Goal: Task Accomplishment & Management: Manage account settings

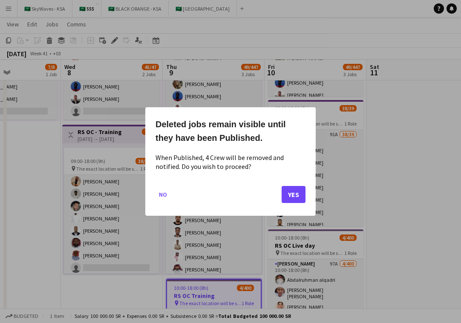
scroll to position [203, 0]
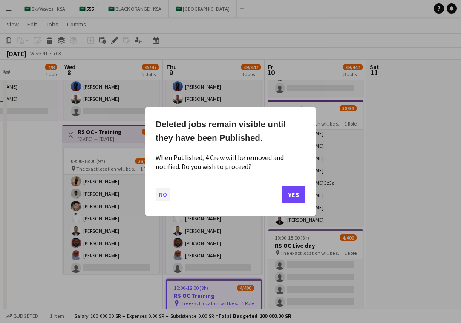
click at [160, 198] on button "No" at bounding box center [163, 195] width 15 height 14
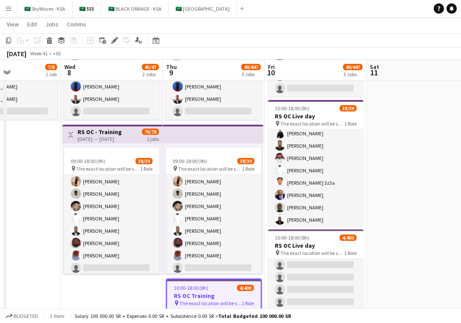
click at [146, 293] on app-date-cell "09:00-19:00 (10h) 7/8 1 Role Operation Manager 10A [DATE] 09:00-19:00 (10h) [PE…" at bounding box center [112, 194] width 102 height 455
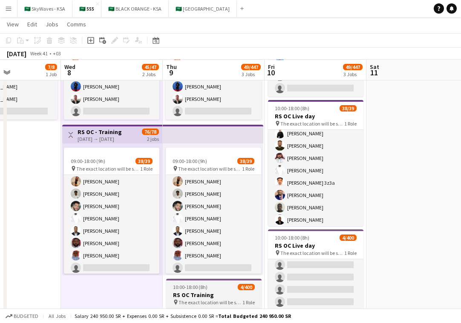
click at [206, 298] on h3 "RS OC Training" at bounding box center [213, 295] width 95 height 8
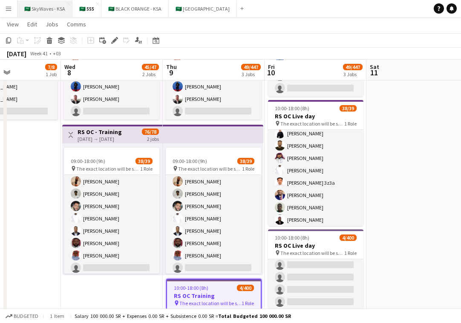
click at [45, 12] on button "🇸🇦 SkyWaves - KSA Close" at bounding box center [44, 8] width 55 height 17
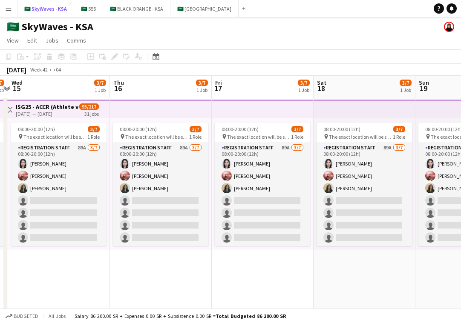
scroll to position [0, 239]
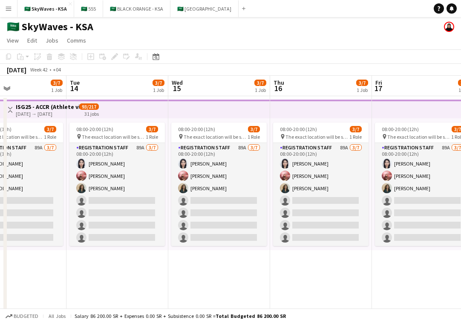
click at [9, 108] on app-icon "Toggle View" at bounding box center [10, 110] width 6 height 6
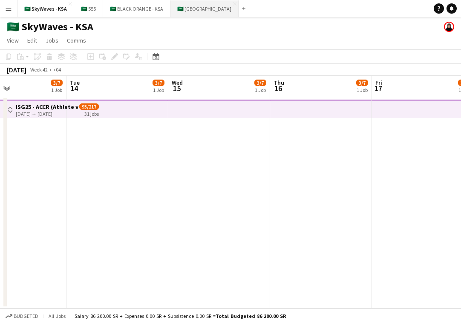
click at [195, 12] on button "🇸🇦 [GEOGRAPHIC_DATA] Close" at bounding box center [204, 8] width 68 height 17
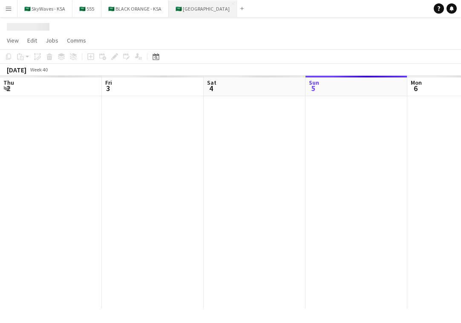
scroll to position [0, 204]
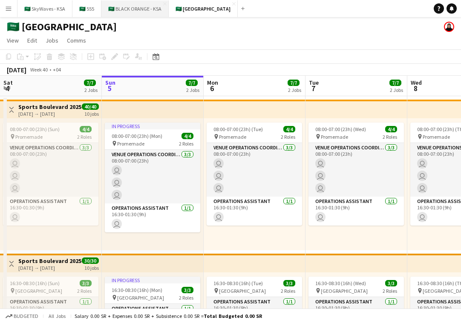
click at [124, 11] on button "🇸🇦 BLACK ORANGE - KSA Close" at bounding box center [134, 8] width 67 height 17
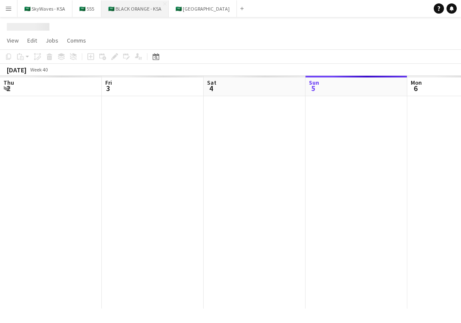
scroll to position [0, 204]
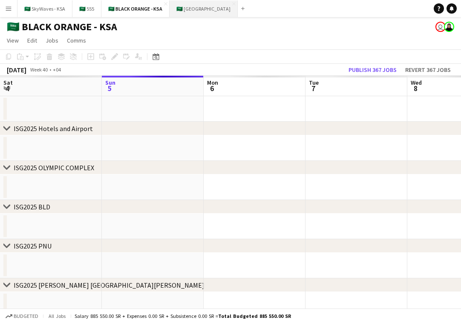
click at [186, 12] on button "🇸🇦 [GEOGRAPHIC_DATA] Close" at bounding box center [204, 8] width 68 height 17
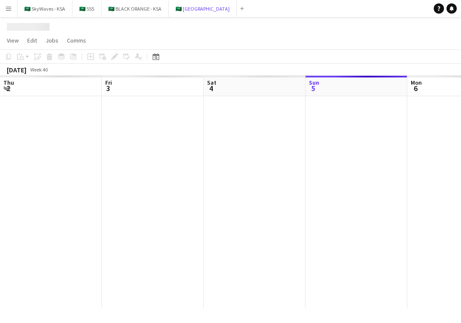
scroll to position [0, 204]
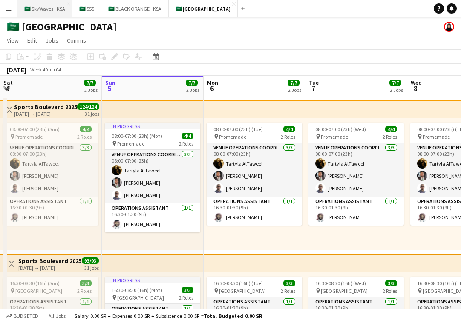
click at [50, 2] on button "🇸🇦 SkyWaves - KSA Close" at bounding box center [44, 8] width 55 height 17
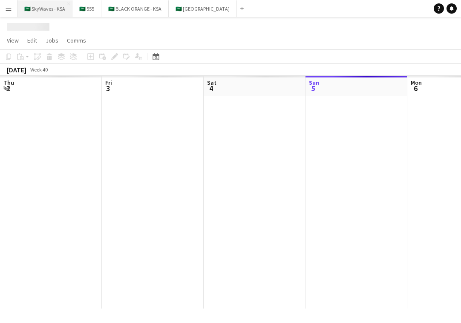
scroll to position [0, 204]
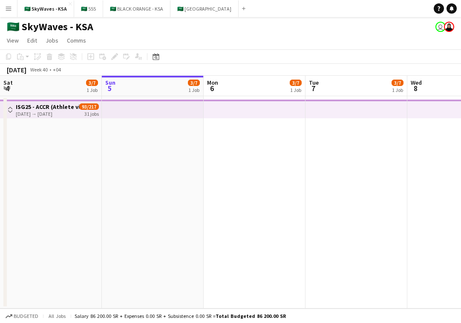
click at [12, 107] on app-icon "Toggle View" at bounding box center [10, 110] width 6 height 6
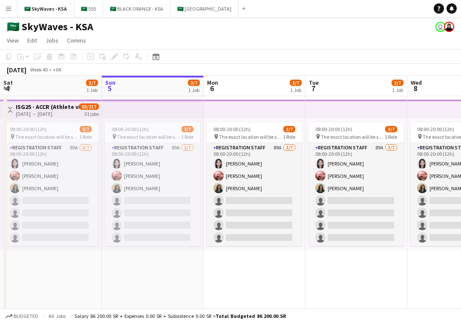
click at [158, 271] on app-date-cell "08:00-20:00 (12h) 3/7 pin The exact location will be shared later 1 Role Regist…" at bounding box center [153, 241] width 102 height 291
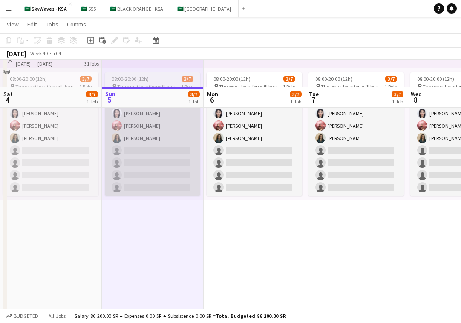
scroll to position [0, 0]
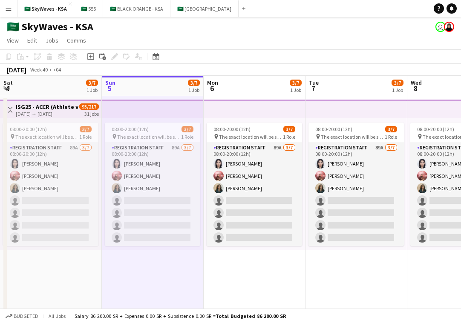
click at [155, 115] on app-top-bar at bounding box center [153, 109] width 102 height 19
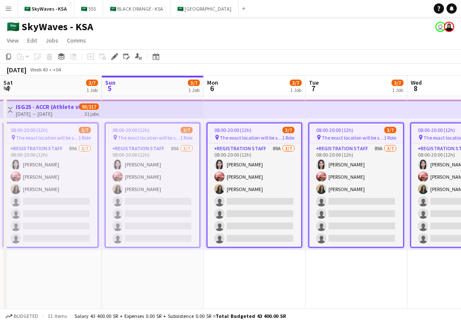
click at [14, 10] on button "Menu" at bounding box center [8, 8] width 17 height 17
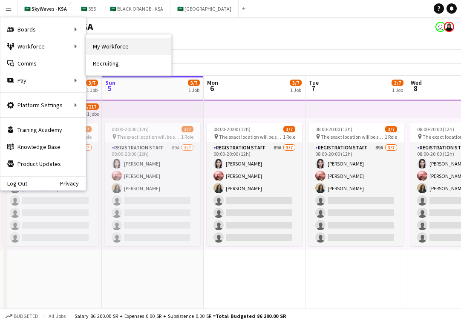
click at [95, 52] on link "My Workforce" at bounding box center [128, 46] width 85 height 17
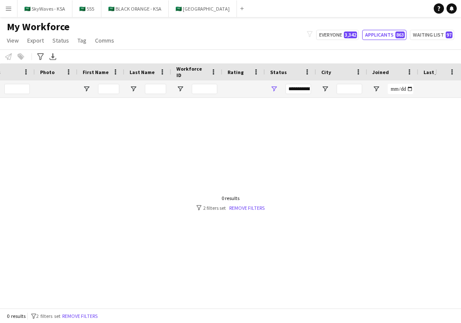
scroll to position [0, 352]
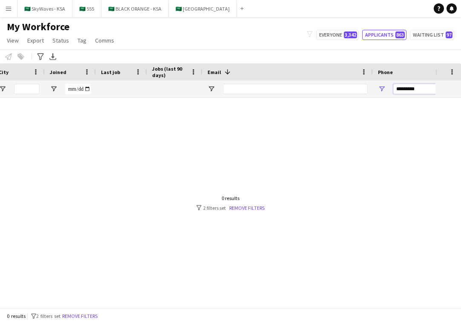
click at [417, 92] on input "*********" at bounding box center [435, 89] width 84 height 10
paste input "**********"
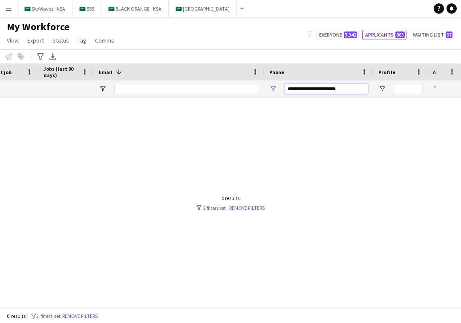
scroll to position [0, 488]
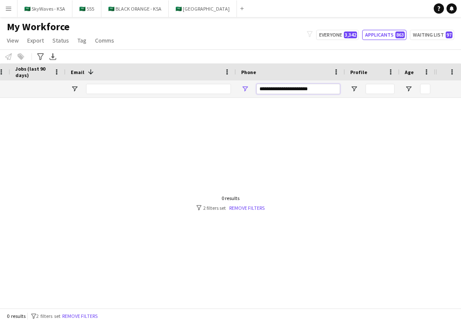
drag, startPoint x: 415, startPoint y: 88, endPoint x: 463, endPoint y: 89, distance: 47.7
click at [461, 89] on html "Menu Boards Boards Boards All jobs Status Workforce Workforce My Workforce Recr…" at bounding box center [230, 161] width 461 height 323
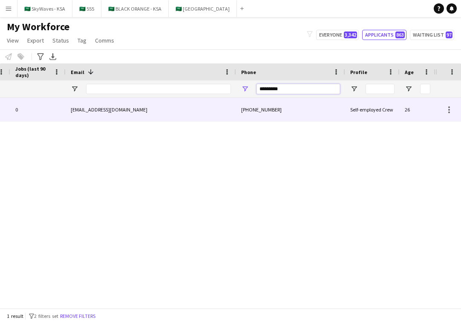
scroll to position [0, 382]
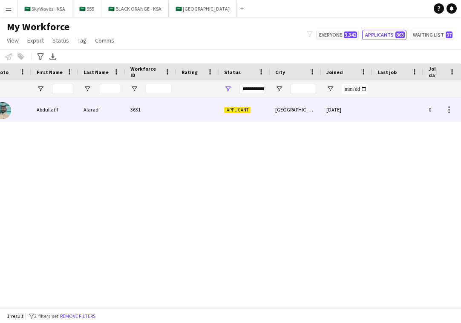
type input "*********"
click at [206, 110] on div at bounding box center [197, 109] width 43 height 23
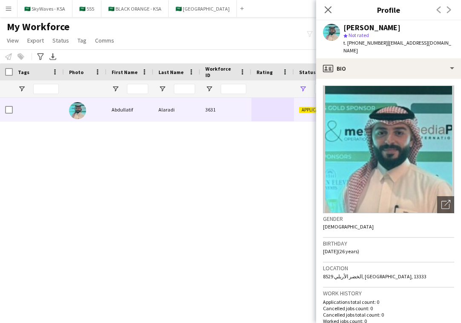
drag, startPoint x: 450, startPoint y: 43, endPoint x: 383, endPoint y: 46, distance: 67.4
click at [383, 46] on div "[PERSON_NAME] star Not rated t. [PHONE_NUMBER] | [EMAIL_ADDRESS][DOMAIN_NAME]" at bounding box center [388, 39] width 145 height 38
copy span "[EMAIL_ADDRESS][DOMAIN_NAME]"
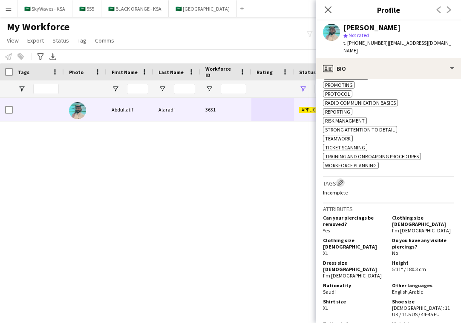
click at [342, 186] on app-icon "Edit crew company tags" at bounding box center [340, 183] width 6 height 6
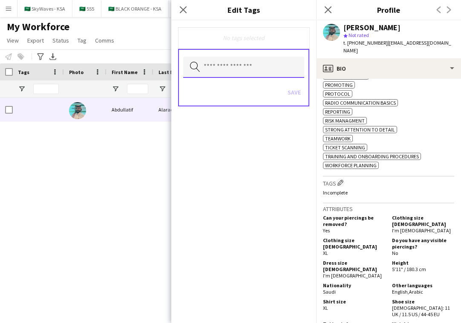
click at [274, 67] on input "text" at bounding box center [243, 67] width 121 height 21
type input "*"
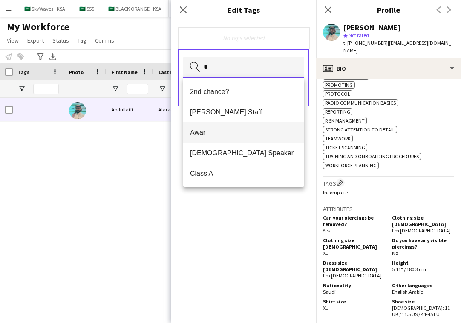
type input "*"
click at [214, 138] on mat-option "Awar" at bounding box center [243, 132] width 121 height 20
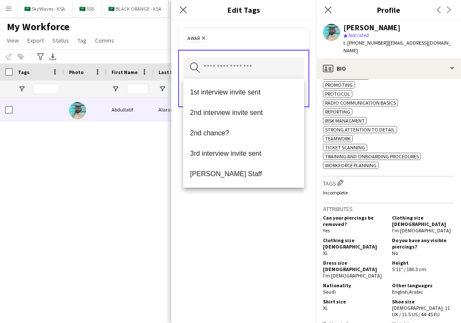
click at [249, 197] on div "Awar Remove Search by tag name Save" at bounding box center [243, 171] width 145 height 303
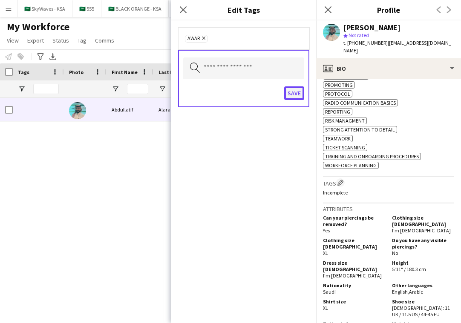
click at [291, 94] on button "Save" at bounding box center [294, 93] width 20 height 14
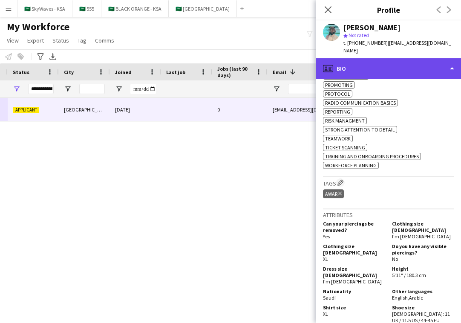
click at [393, 63] on div "profile Bio" at bounding box center [388, 68] width 145 height 20
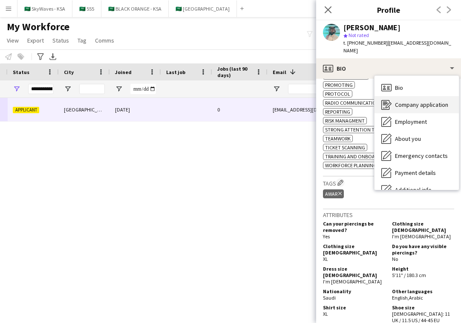
click at [406, 101] on span "Company application" at bounding box center [421, 105] width 53 height 8
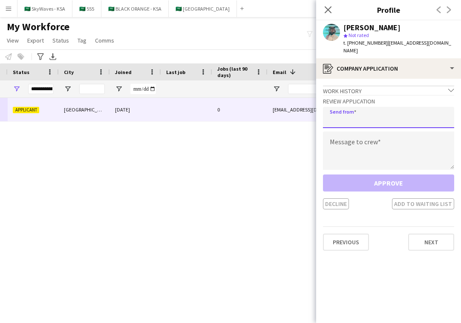
click at [398, 107] on input "email" at bounding box center [388, 117] width 131 height 21
type input "**********"
click at [165, 156] on div "[DATE] 0 [GEOGRAPHIC_DATA] Applicant 3631 [EMAIL_ADDRESS][DOMAIN_NAME] [PHONE_N…" at bounding box center [217, 203] width 435 height 210
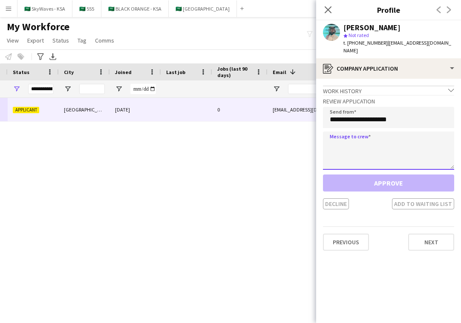
click at [377, 144] on textarea at bounding box center [388, 151] width 131 height 38
paste textarea "**********"
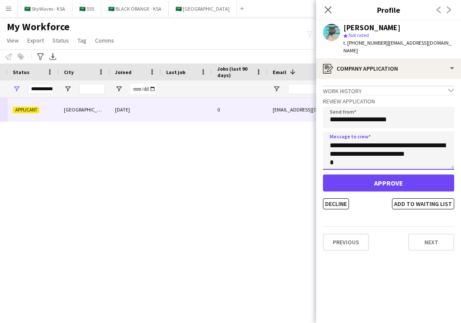
scroll to position [0, 0]
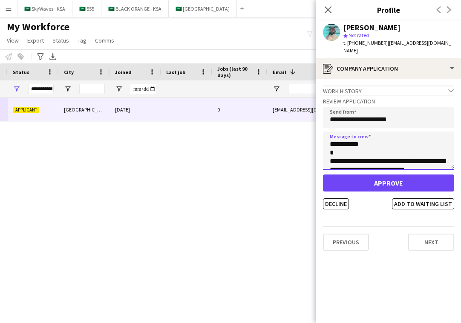
drag, startPoint x: 358, startPoint y: 137, endPoint x: 338, endPoint y: 136, distance: 20.0
click at [338, 136] on textarea "**********" at bounding box center [388, 151] width 131 height 38
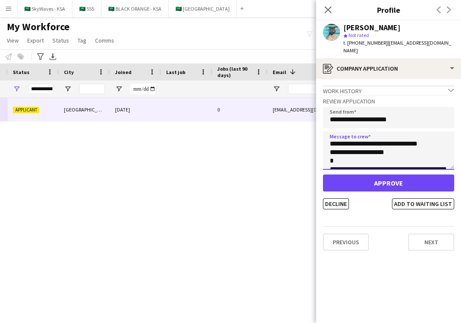
scroll to position [213, 0]
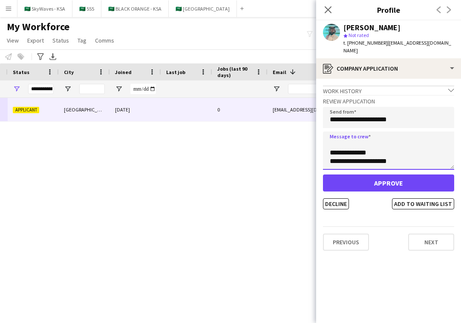
type textarea "**********"
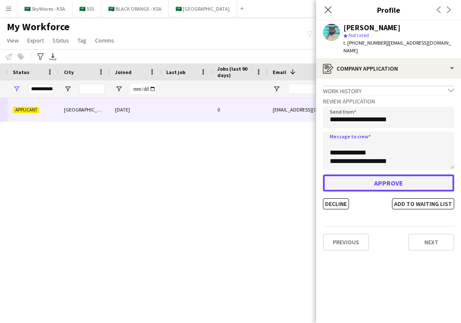
click at [389, 176] on button "Approve" at bounding box center [388, 183] width 131 height 17
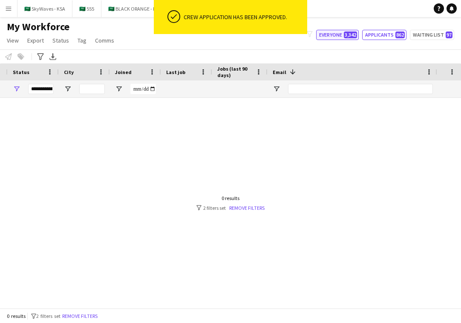
click at [332, 35] on button "Everyone 3,342" at bounding box center [337, 35] width 43 height 10
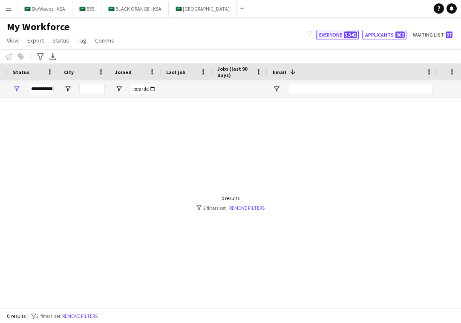
type input "**********"
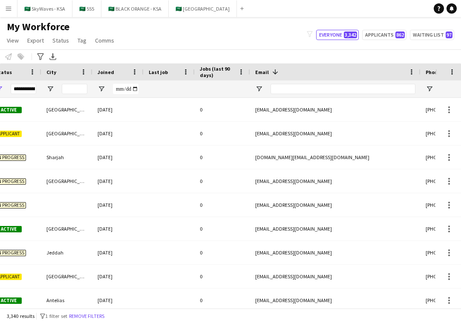
scroll to position [0, 360]
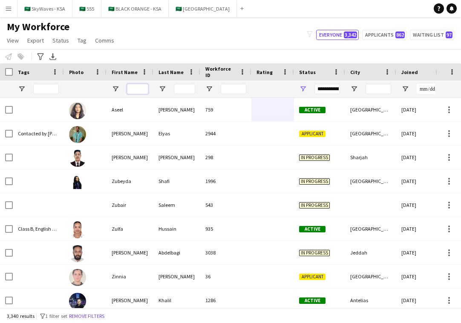
click at [141, 89] on input "First Name Filter Input" at bounding box center [137, 89] width 21 height 10
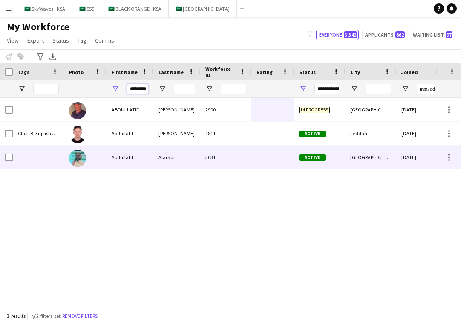
type input "********"
click at [120, 163] on div "Abdullatif" at bounding box center [130, 157] width 47 height 23
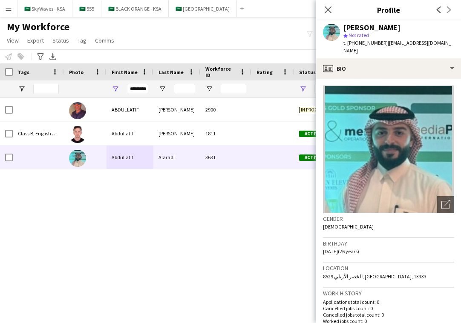
drag, startPoint x: 450, startPoint y: 41, endPoint x: 384, endPoint y: 44, distance: 65.7
click at [384, 44] on div "[PERSON_NAME] star Not rated t. [PHONE_NUMBER] | [EMAIL_ADDRESS][DOMAIN_NAME]" at bounding box center [388, 39] width 145 height 38
copy span "[EMAIL_ADDRESS][DOMAIN_NAME]"
click at [9, 9] on app-icon "Menu" at bounding box center [8, 8] width 7 height 7
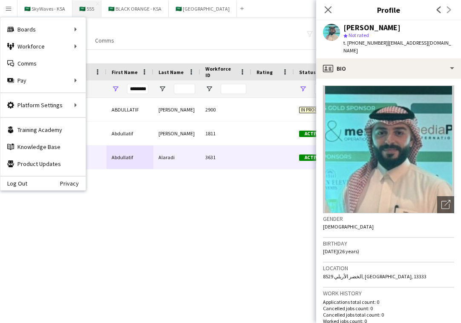
click at [88, 10] on button "🇸🇦 555 Close" at bounding box center [86, 8] width 29 height 17
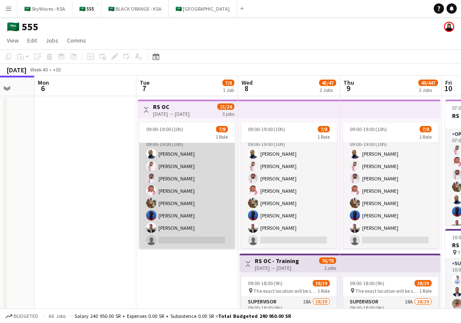
click at [190, 238] on app-card-role "Operation Manager 10A [DATE] 09:00-19:00 (10h) [PERSON_NAME] [PERSON_NAME] [PER…" at bounding box center [186, 190] width 95 height 115
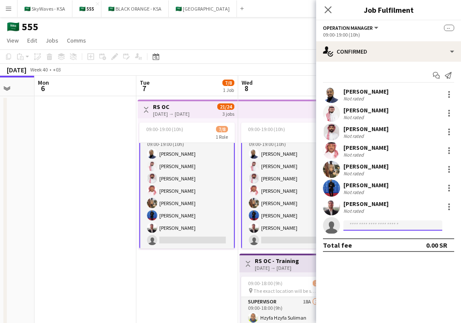
click at [354, 225] on input at bounding box center [392, 226] width 99 height 10
paste input "**********"
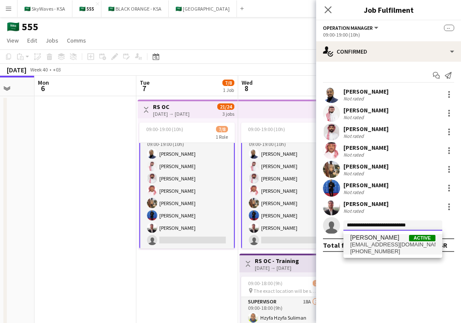
type input "**********"
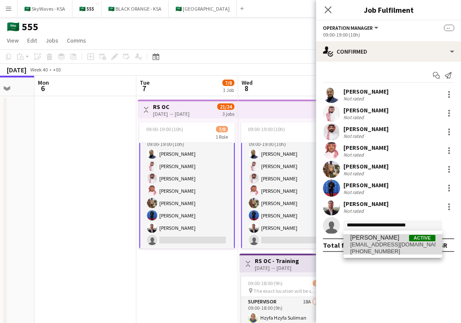
click at [370, 242] on span "[EMAIL_ADDRESS][DOMAIN_NAME]" at bounding box center [392, 245] width 85 height 7
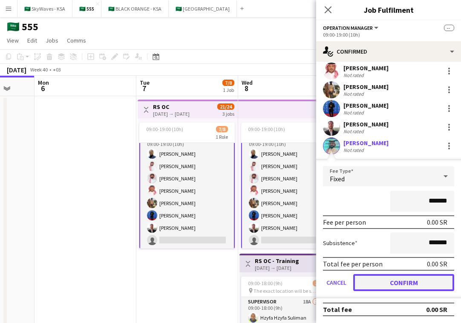
click at [403, 287] on button "Confirm" at bounding box center [403, 282] width 101 height 17
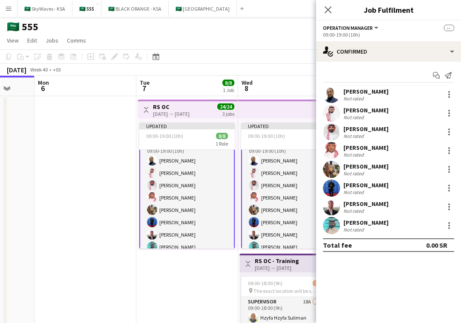
click at [326, 9] on icon at bounding box center [328, 9] width 7 height 7
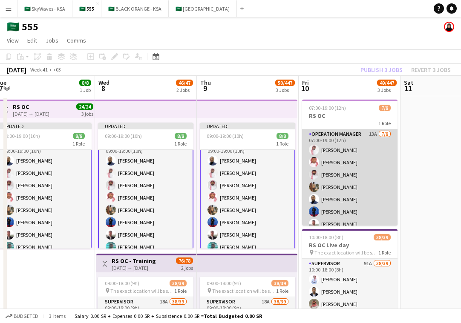
click at [329, 193] on app-card-role "Operation Manager 13A [DATE] 07:00-19:00 (12h) [PERSON_NAME] [PERSON_NAME] [PER…" at bounding box center [349, 187] width 95 height 115
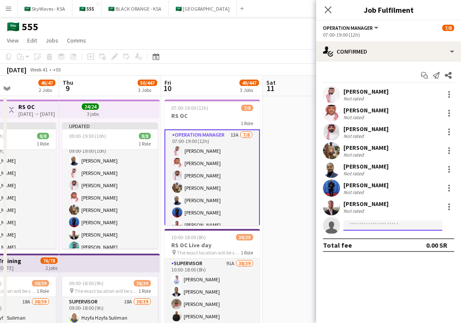
click at [373, 228] on input at bounding box center [392, 226] width 99 height 10
paste input "**********"
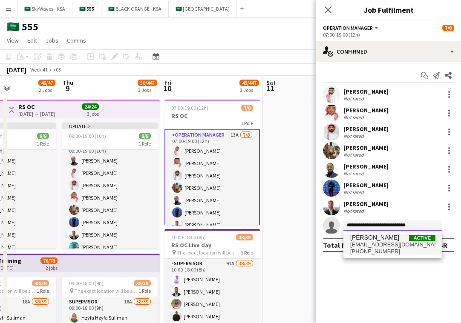
type input "**********"
click at [383, 243] on span "[EMAIL_ADDRESS][DOMAIN_NAME]" at bounding box center [392, 245] width 85 height 7
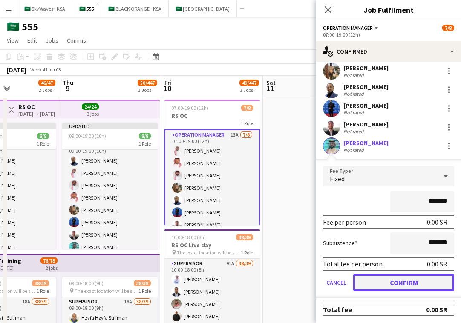
click at [418, 286] on button "Confirm" at bounding box center [403, 282] width 101 height 17
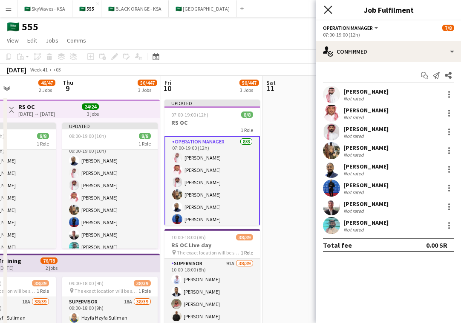
click at [326, 13] on icon "Close pop-in" at bounding box center [328, 10] width 8 height 8
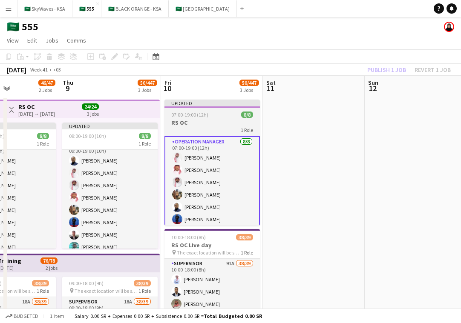
click at [246, 102] on div "Updated" at bounding box center [211, 103] width 95 height 7
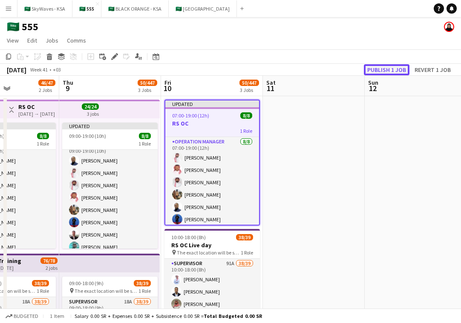
click at [379, 70] on button "Publish 1 job" at bounding box center [387, 69] width 46 height 11
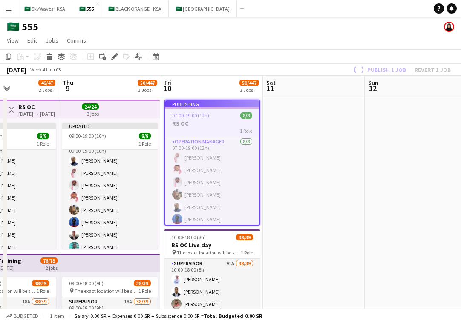
drag, startPoint x: 128, startPoint y: 105, endPoint x: 135, endPoint y: 105, distance: 7.2
click at [128, 105] on app-top-bar at bounding box center [109, 109] width 101 height 19
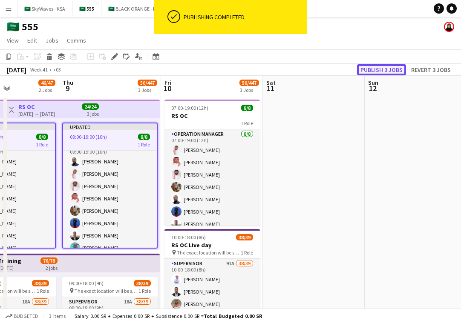
click at [375, 67] on button "Publish 3 jobs" at bounding box center [381, 69] width 49 height 11
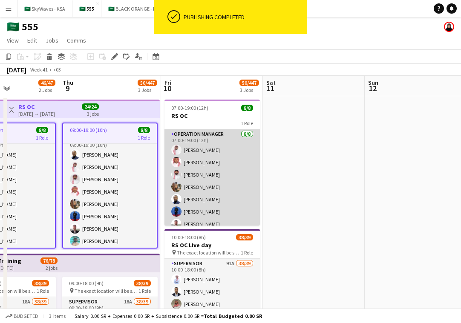
click at [206, 161] on app-card-role "Operation Manager [DATE] 07:00-19:00 (12h) [PERSON_NAME] [PERSON_NAME] [PERSON_…" at bounding box center [211, 187] width 95 height 115
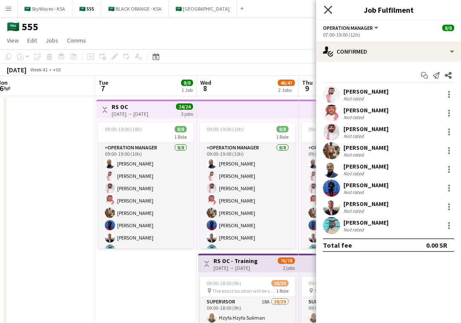
click at [325, 9] on icon "Close pop-in" at bounding box center [328, 10] width 8 height 8
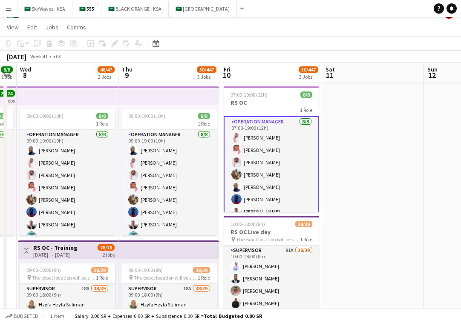
click at [187, 98] on app-top-bar at bounding box center [168, 95] width 101 height 19
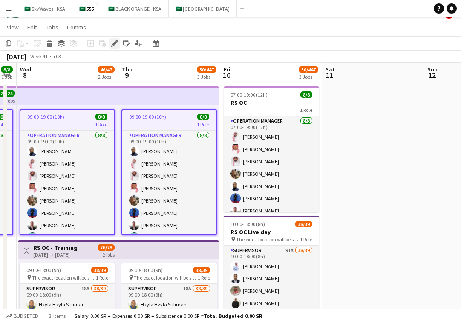
click at [113, 45] on icon at bounding box center [114, 43] width 5 height 5
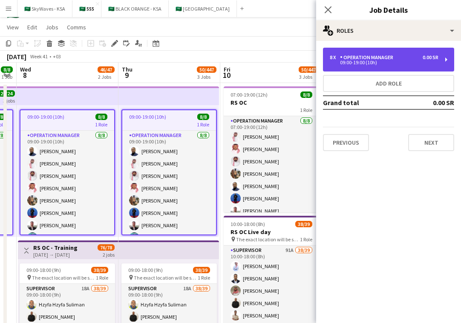
click at [385, 53] on div "8 x Operation Manager 0.00 SR 09:00-19:00 (10h)" at bounding box center [388, 60] width 131 height 24
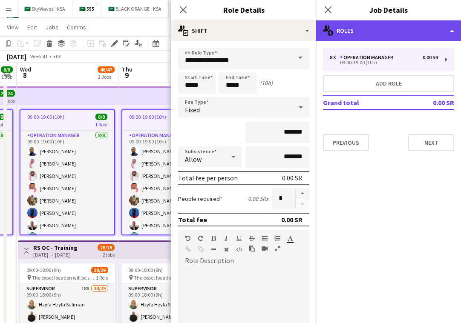
click at [389, 29] on div "multiple-users-add Roles" at bounding box center [388, 30] width 145 height 20
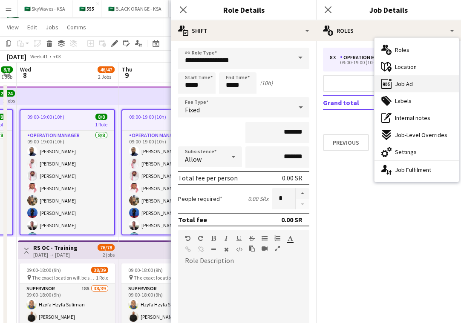
click at [404, 86] on span "Job Ad" at bounding box center [404, 84] width 18 height 8
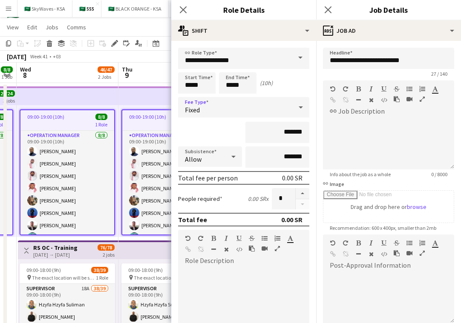
click at [243, 112] on div "Fixed" at bounding box center [235, 107] width 114 height 20
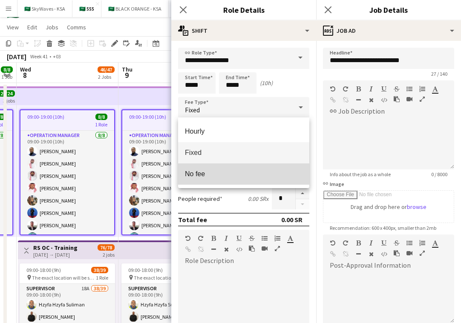
click at [231, 172] on span "No fee" at bounding box center [244, 174] width 118 height 8
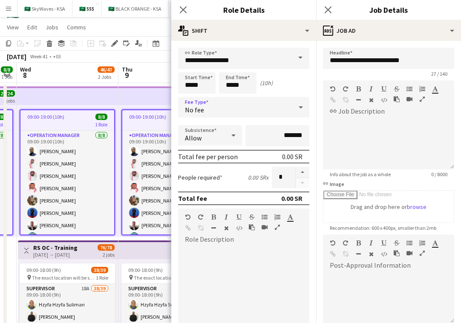
scroll to position [166, 0]
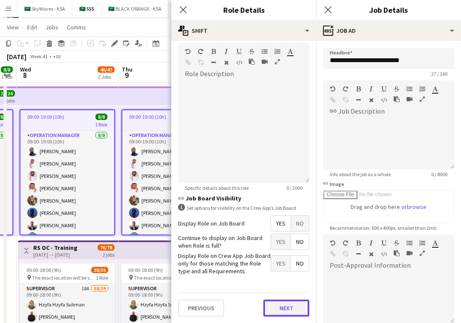
click at [285, 305] on button "Next" at bounding box center [286, 308] width 46 height 17
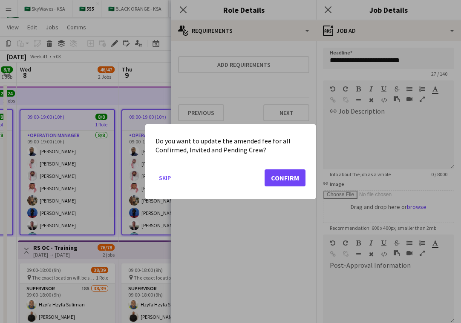
scroll to position [0, 0]
click at [167, 179] on button "Skip" at bounding box center [165, 178] width 19 height 14
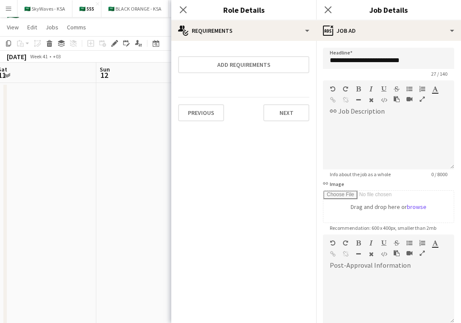
scroll to position [0, 176]
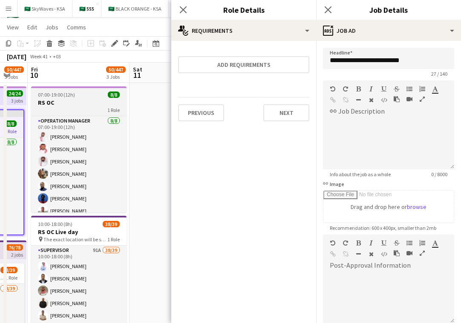
click at [97, 99] on h3 "RS OC" at bounding box center [78, 103] width 95 height 8
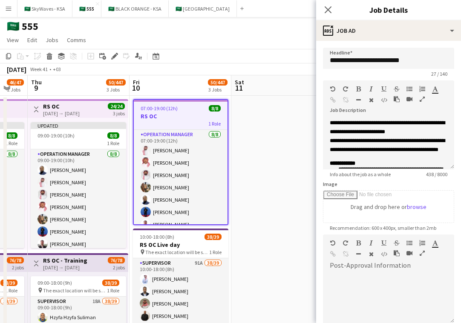
scroll to position [0, 258]
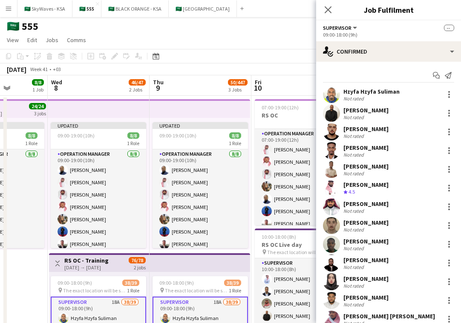
click at [166, 270] on app-top-bar at bounding box center [200, 263] width 101 height 19
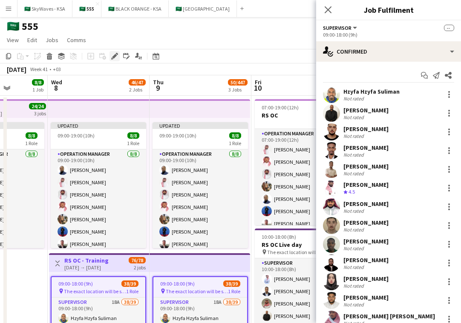
click at [113, 57] on icon at bounding box center [114, 56] width 5 height 5
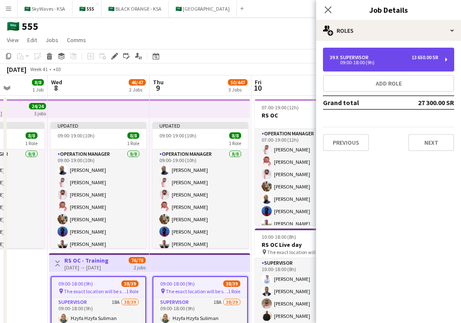
click at [369, 61] on div "09:00-18:00 (9h)" at bounding box center [384, 63] width 109 height 4
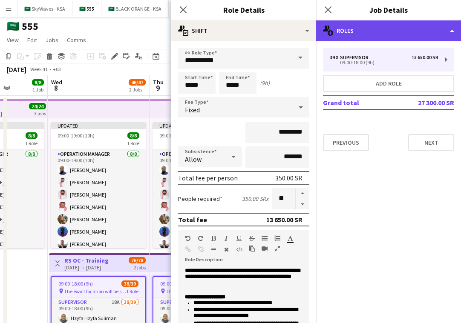
click at [397, 40] on div "multiple-users-add Roles" at bounding box center [388, 30] width 145 height 20
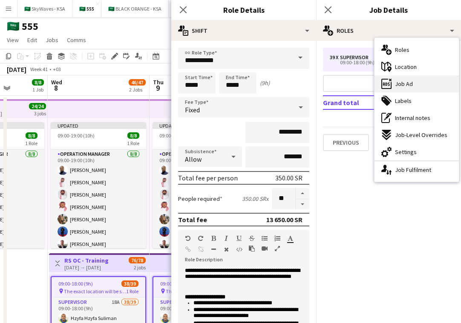
click at [409, 81] on span "Job Ad" at bounding box center [404, 84] width 18 height 8
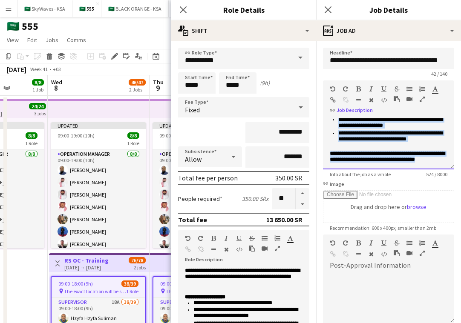
scroll to position [65, 0]
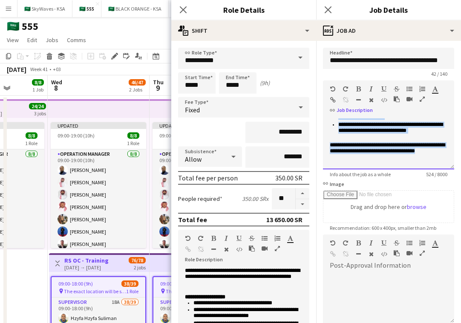
drag, startPoint x: 330, startPoint y: 121, endPoint x: 418, endPoint y: 159, distance: 95.6
click at [418, 159] on div "**********" at bounding box center [389, 108] width 118 height 109
copy div "**********"
click at [185, 11] on icon at bounding box center [183, 10] width 8 height 8
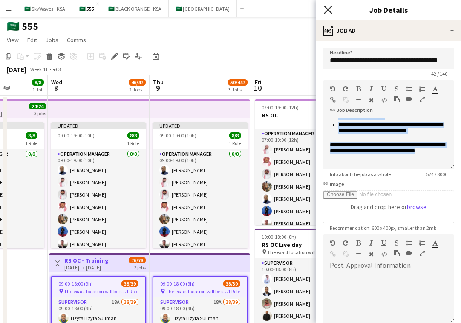
click at [326, 11] on icon "Close pop-in" at bounding box center [328, 10] width 8 height 8
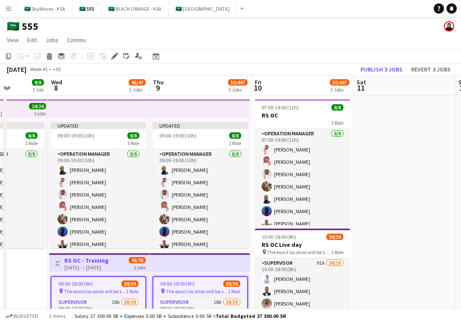
click at [204, 112] on app-top-bar at bounding box center [200, 108] width 101 height 19
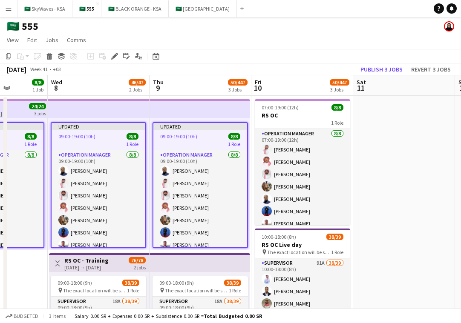
drag, startPoint x: 115, startPoint y: 58, endPoint x: 251, endPoint y: 50, distance: 136.1
click at [115, 58] on icon "Edit" at bounding box center [114, 56] width 7 height 7
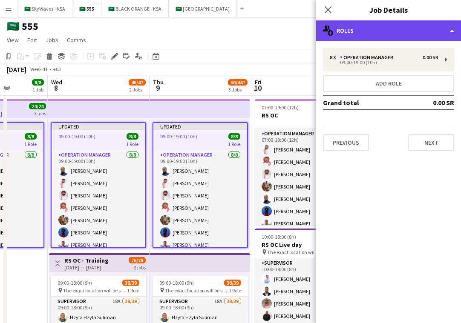
click at [396, 27] on div "multiple-users-add Roles" at bounding box center [388, 30] width 145 height 20
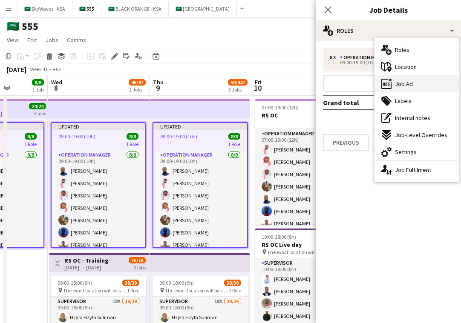
click at [404, 84] on span "Job Ad" at bounding box center [404, 84] width 18 height 8
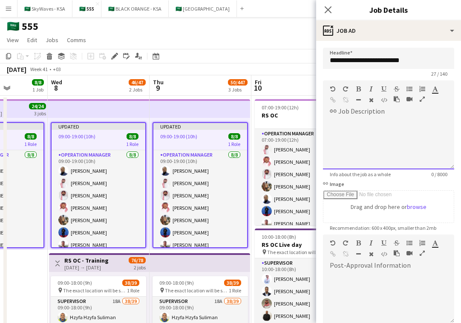
click at [391, 118] on div at bounding box center [388, 140] width 131 height 57
paste div
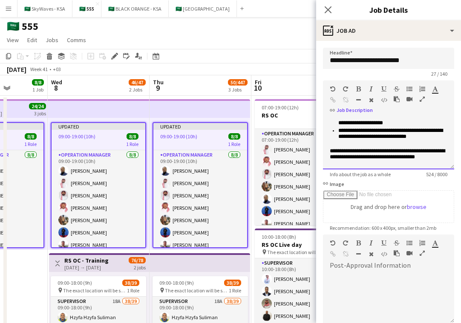
scroll to position [0, 0]
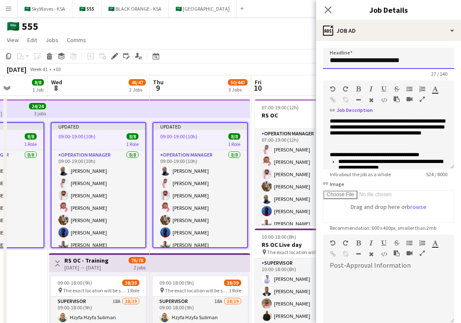
click at [419, 62] on input "**********" at bounding box center [388, 58] width 131 height 21
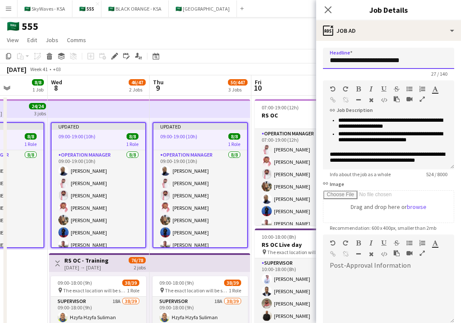
scroll to position [65, 0]
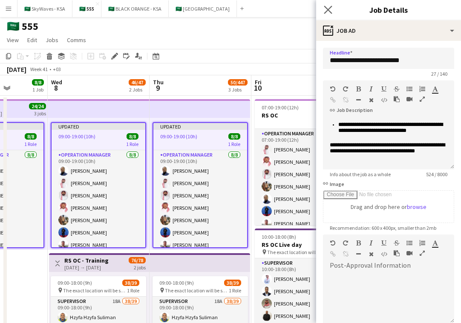
click at [328, 14] on app-icon "Close pop-in" at bounding box center [328, 10] width 12 height 12
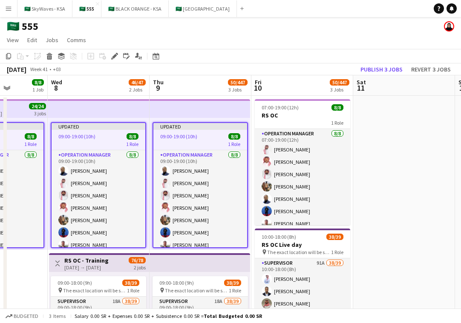
click at [207, 110] on app-top-bar at bounding box center [200, 108] width 101 height 19
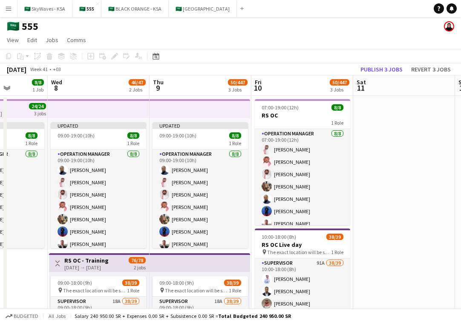
click at [207, 110] on app-top-bar at bounding box center [200, 108] width 101 height 19
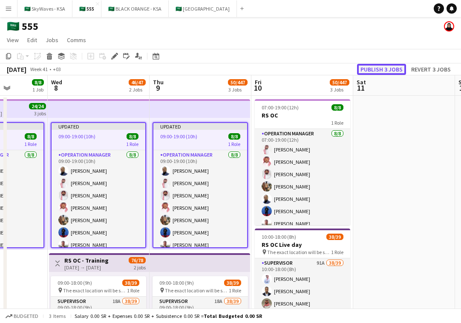
click at [379, 72] on button "Publish 3 jobs" at bounding box center [381, 69] width 49 height 11
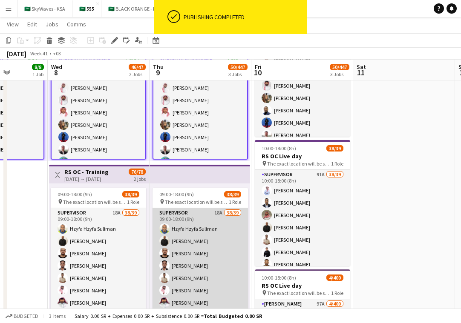
scroll to position [0, 0]
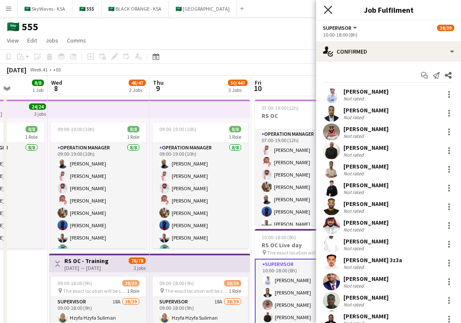
click at [327, 10] on icon at bounding box center [328, 10] width 8 height 8
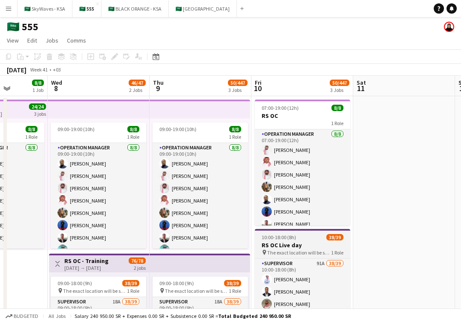
click at [288, 250] on span "The exact location will be shared later" at bounding box center [299, 253] width 64 height 6
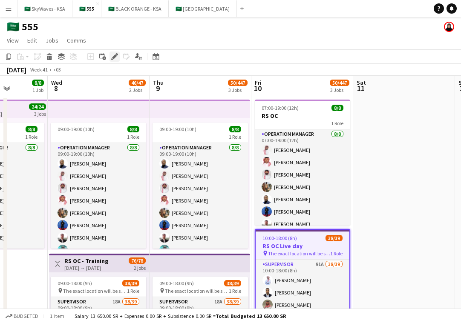
click at [113, 55] on icon "Edit" at bounding box center [114, 56] width 7 height 7
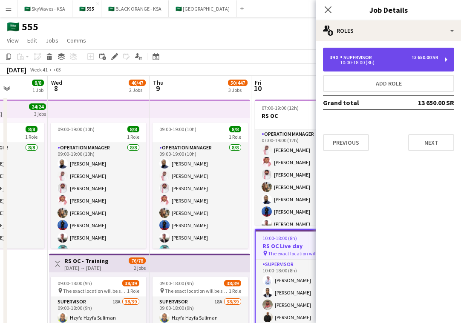
click at [399, 55] on div "39 x Supervisor 13 650.00 SR" at bounding box center [384, 58] width 109 height 6
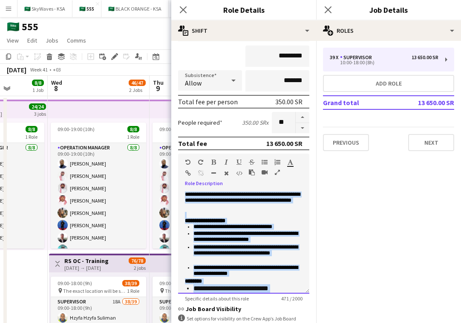
scroll to position [26, 0]
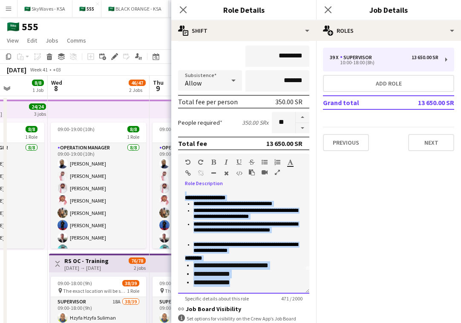
drag, startPoint x: 184, startPoint y: 192, endPoint x: 267, endPoint y: 304, distance: 139.3
click at [267, 304] on form "**********" at bounding box center [243, 202] width 145 height 463
copy div "**********"
click at [112, 112] on app-top-bar at bounding box center [99, 109] width 102 height 19
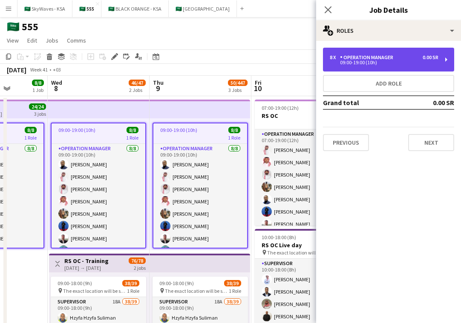
click at [364, 65] on div "09:00-19:00 (10h)" at bounding box center [384, 63] width 109 height 4
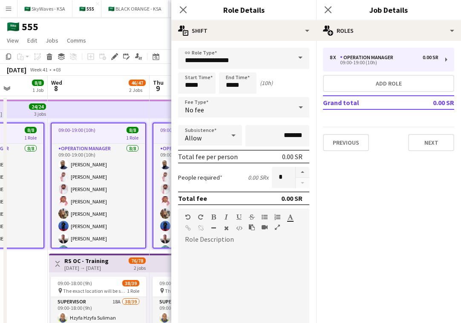
click at [249, 239] on div "default Heading 1 Heading 2 Heading 3 Heading 4 Heading 5 Heading 6 Heading 7 P…" at bounding box center [243, 225] width 131 height 32
paste div
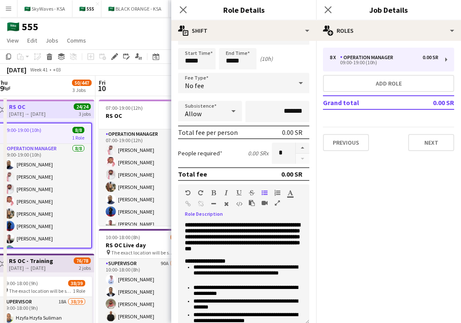
scroll to position [0, 206]
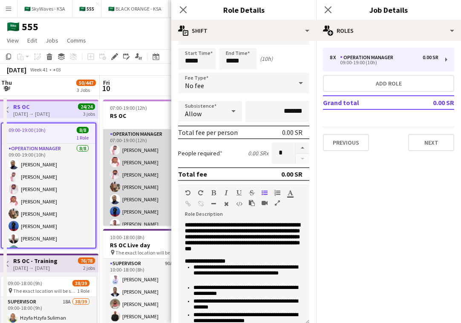
click at [141, 148] on app-card-role "Operation Manager [DATE] 07:00-19:00 (12h) [PERSON_NAME] [PERSON_NAME] [PERSON_…" at bounding box center [150, 187] width 95 height 115
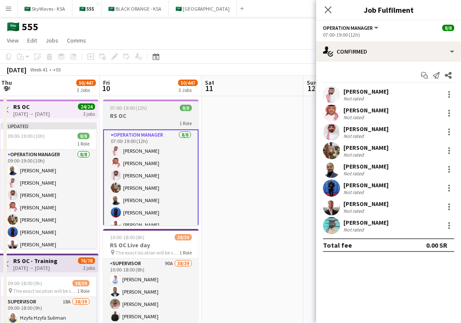
click at [163, 122] on div "1 Role" at bounding box center [150, 123] width 95 height 7
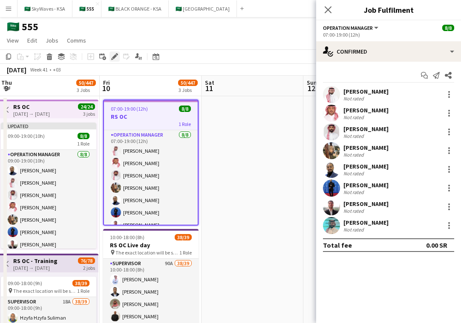
click at [111, 61] on div "Edit" at bounding box center [115, 57] width 10 height 10
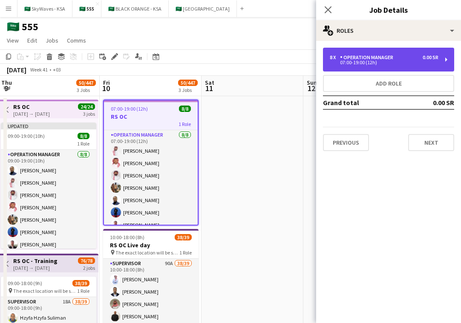
click at [390, 62] on div "07:00-19:00 (12h)" at bounding box center [384, 63] width 109 height 4
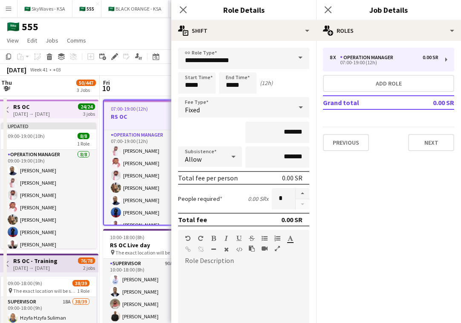
click at [245, 269] on div at bounding box center [243, 319] width 131 height 102
paste div
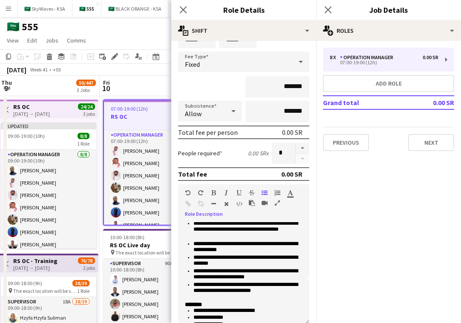
scroll to position [42, 0]
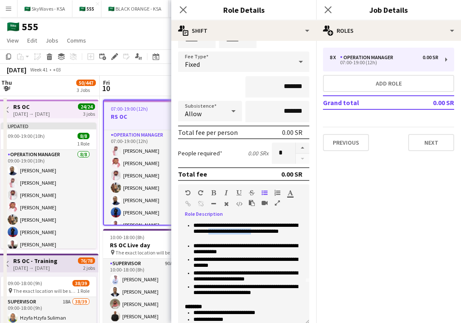
drag, startPoint x: 242, startPoint y: 248, endPoint x: 201, endPoint y: 249, distance: 41.4
click at [200, 243] on li "**********" at bounding box center [247, 233] width 109 height 20
drag, startPoint x: 242, startPoint y: 253, endPoint x: 215, endPoint y: 245, distance: 27.6
click at [215, 243] on li "**********" at bounding box center [247, 233] width 109 height 20
copy li "**********"
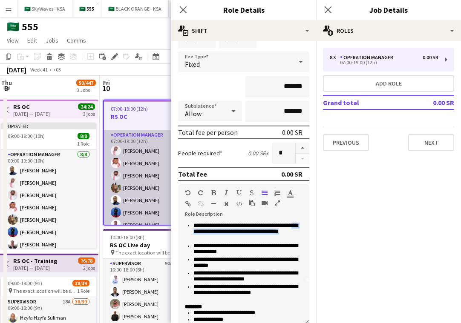
click at [118, 147] on app-user-avatar at bounding box center [116, 151] width 10 height 10
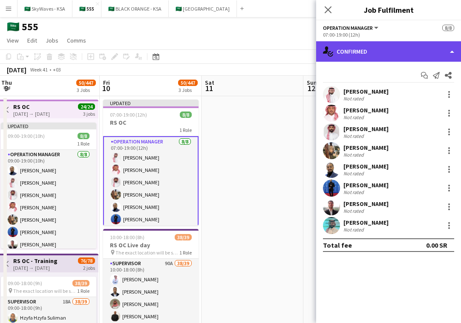
click at [385, 53] on div "single-neutral-actions-check-2 Confirmed" at bounding box center [388, 51] width 145 height 20
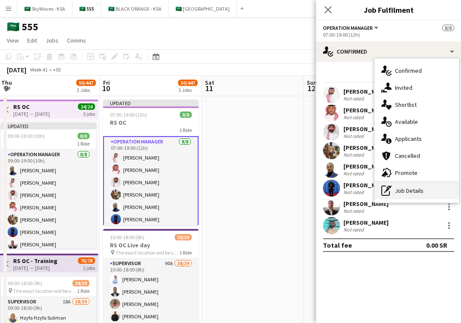
click at [412, 193] on div "pen-write Job Details" at bounding box center [417, 190] width 84 height 17
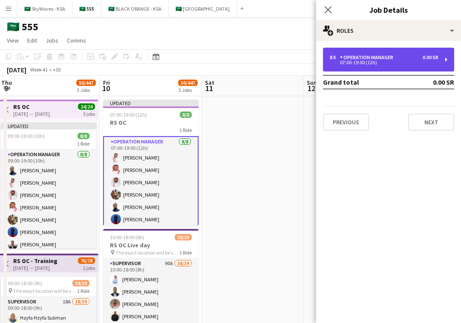
click at [393, 56] on div "Operation Manager" at bounding box center [368, 58] width 57 height 6
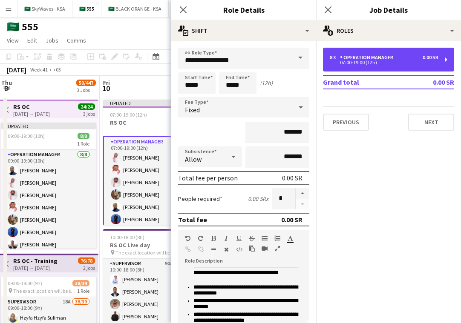
scroll to position [48, 0]
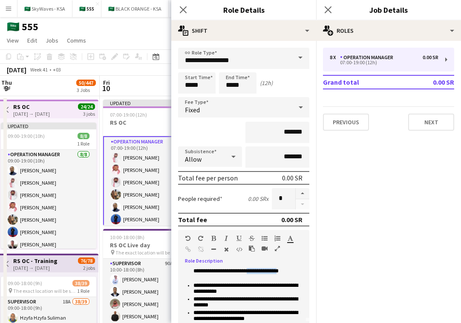
drag, startPoint x: 229, startPoint y: 291, endPoint x: 194, endPoint y: 291, distance: 35.4
click at [194, 283] on li "**********" at bounding box center [247, 272] width 109 height 20
paste div
click at [206, 297] on li "**********" at bounding box center [247, 290] width 109 height 14
drag, startPoint x: 229, startPoint y: 293, endPoint x: 190, endPoint y: 293, distance: 38.8
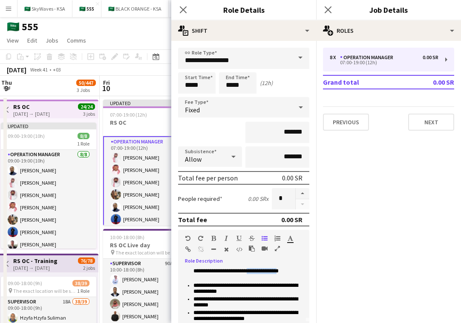
click at [190, 293] on ul "**********" at bounding box center [244, 299] width 118 height 75
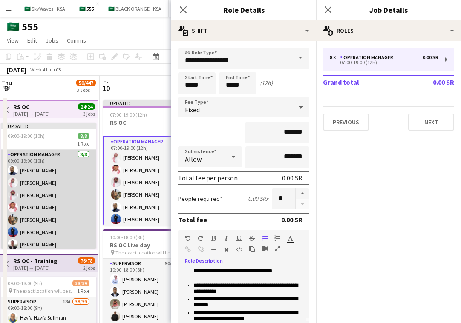
click at [76, 209] on app-card-role "Operation Manager [DATE] 09:00-19:00 (10h) [PERSON_NAME] [PERSON_NAME] [PERSON_…" at bounding box center [48, 207] width 95 height 115
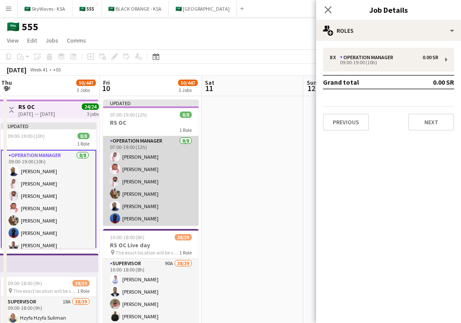
scroll to position [0, 267]
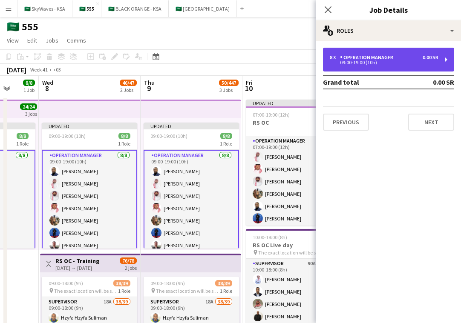
click at [382, 64] on div "09:00-19:00 (10h)" at bounding box center [384, 63] width 109 height 4
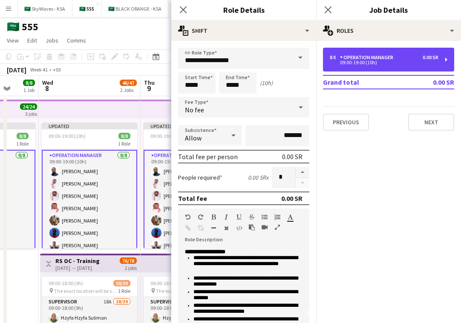
scroll to position [41, 0]
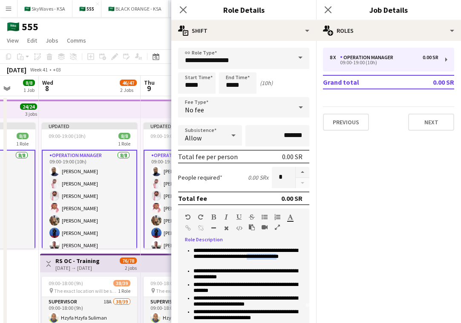
drag, startPoint x: 229, startPoint y: 278, endPoint x: 193, endPoint y: 277, distance: 35.4
click at [193, 268] on li "**********" at bounding box center [247, 258] width 109 height 20
paste div
click at [179, 11] on icon "Close pop-in" at bounding box center [183, 10] width 8 height 8
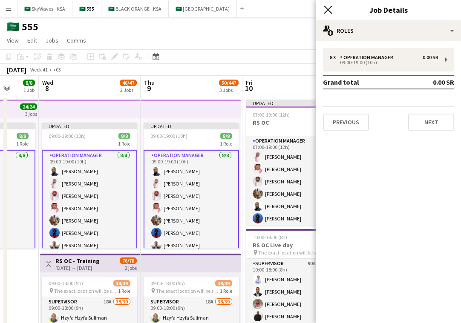
click at [327, 9] on icon at bounding box center [328, 10] width 8 height 8
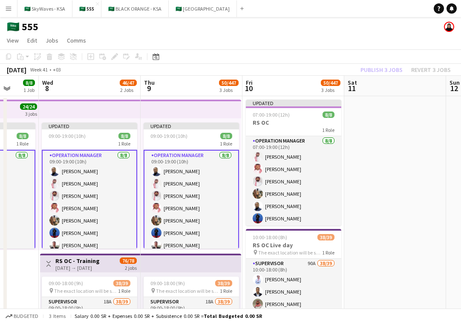
click at [224, 113] on app-top-bar at bounding box center [191, 109] width 101 height 19
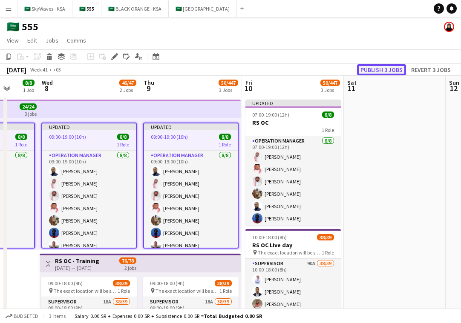
click at [379, 67] on button "Publish 3 jobs" at bounding box center [381, 69] width 49 height 11
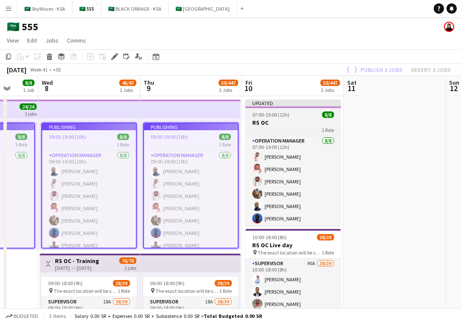
click at [311, 111] on app-job-card "Updated 07:00-19:00 (12h) 8/8 RS OC 1 Role Operation Manager [DATE] 07:00-19:00…" at bounding box center [292, 163] width 95 height 126
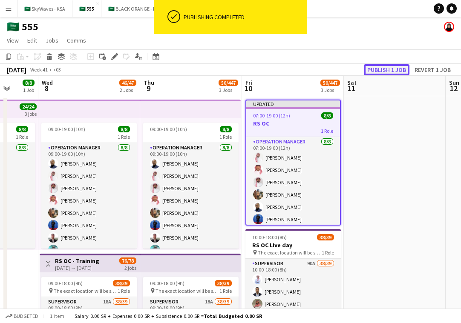
click at [381, 70] on button "Publish 1 job" at bounding box center [387, 69] width 46 height 11
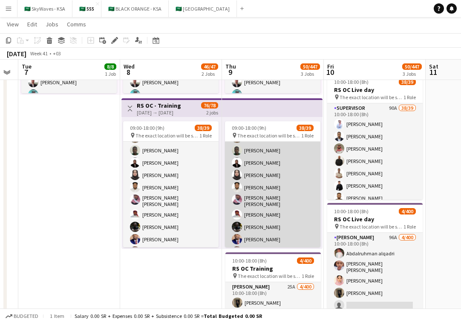
scroll to position [295, 0]
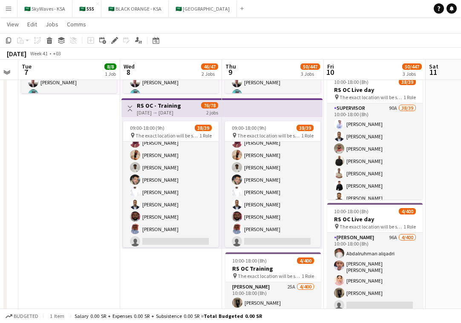
click at [6, 12] on button "Menu" at bounding box center [8, 8] width 17 height 17
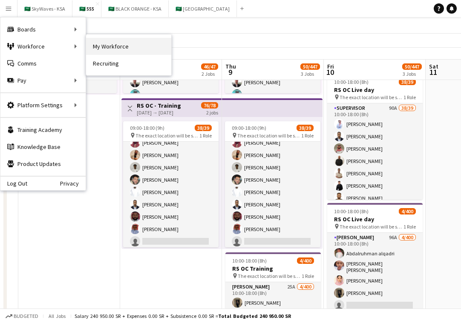
click at [114, 41] on link "My Workforce" at bounding box center [128, 46] width 85 height 17
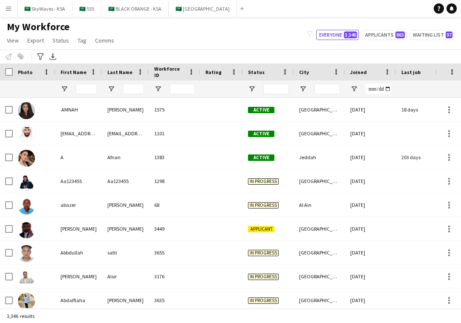
type input "********"
type input "**********"
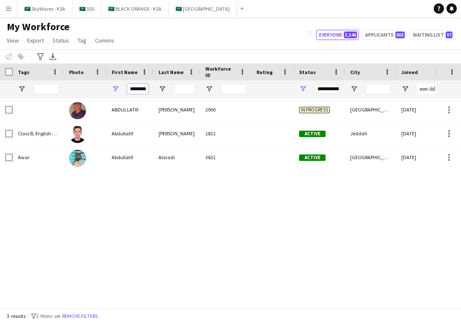
click at [141, 87] on input "********" at bounding box center [137, 89] width 21 height 10
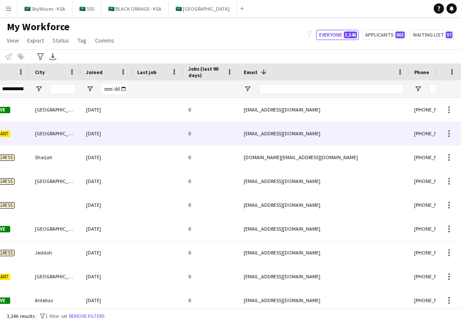
scroll to position [0, 488]
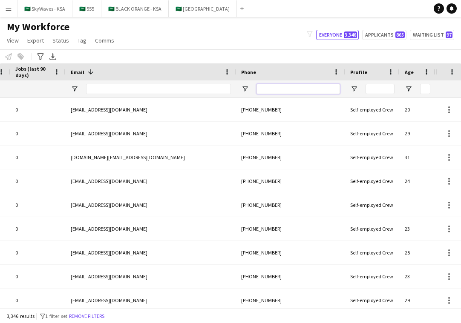
click at [312, 85] on input "Phone Filter Input" at bounding box center [299, 89] width 84 height 10
paste input "*********"
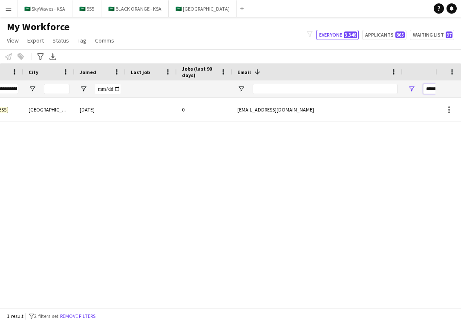
scroll to position [0, 176]
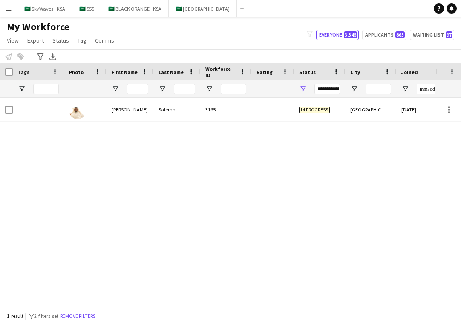
type input "*********"
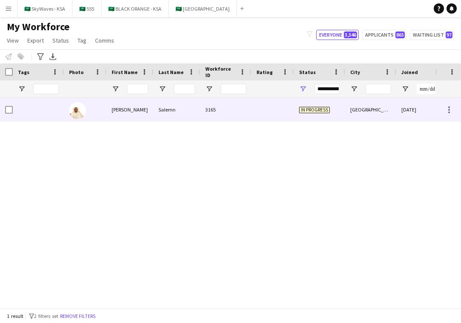
click at [179, 117] on div "Salemn" at bounding box center [176, 109] width 47 height 23
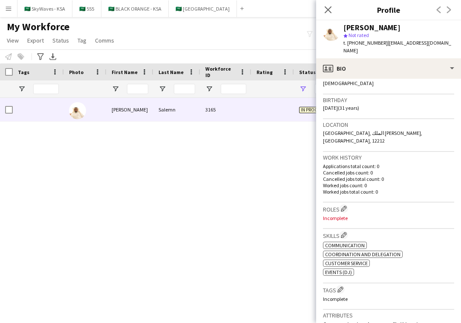
scroll to position [147, 0]
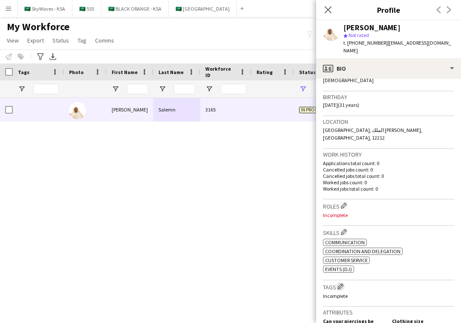
click at [341, 284] on app-icon "Edit crew company tags" at bounding box center [340, 287] width 6 height 6
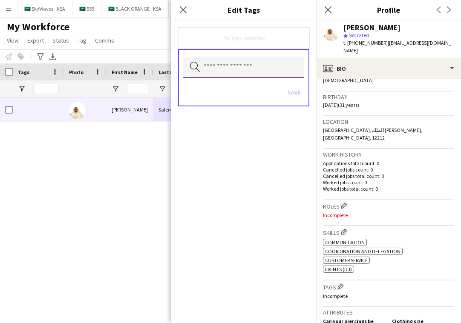
click at [274, 69] on input "text" at bounding box center [243, 67] width 121 height 21
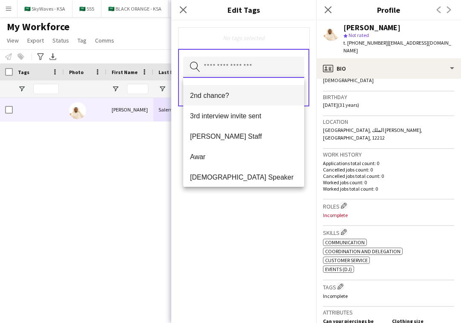
scroll to position [47, 0]
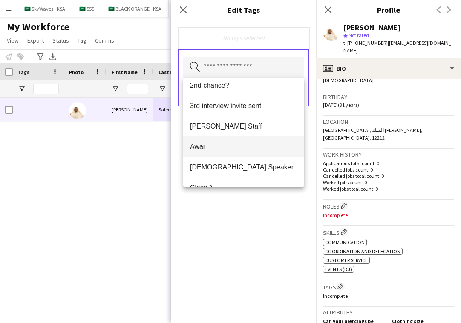
click at [232, 143] on span "Awar" at bounding box center [243, 147] width 107 height 8
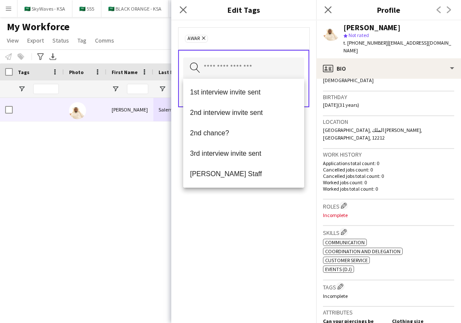
click at [261, 213] on div "Awar Remove Search by tag name Save" at bounding box center [243, 171] width 145 height 303
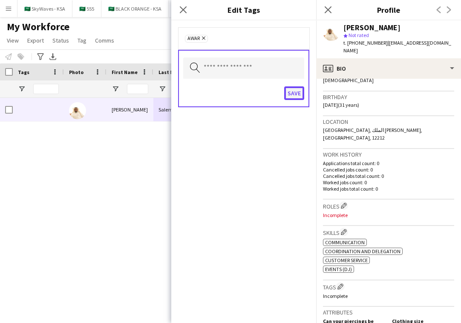
click at [295, 94] on button "Save" at bounding box center [294, 93] width 20 height 14
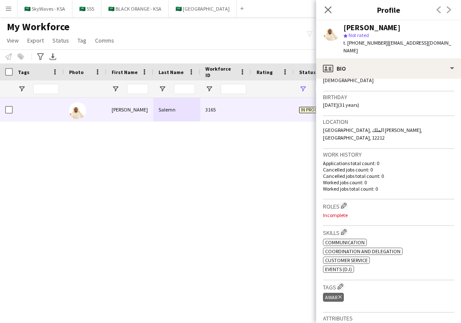
click at [401, 210] on div "Roles Edit crew company roles Incomplete" at bounding box center [388, 213] width 131 height 26
click at [329, 3] on div "Close pop-in" at bounding box center [328, 10] width 24 height 20
click at [326, 11] on icon "Close pop-in" at bounding box center [328, 10] width 8 height 8
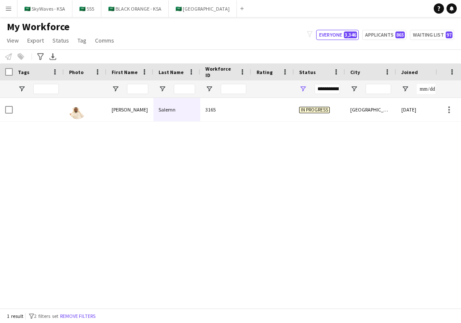
click at [265, 157] on div "[DATE] 0 الرياض In progress 3165 [PERSON_NAME]" at bounding box center [217, 203] width 435 height 210
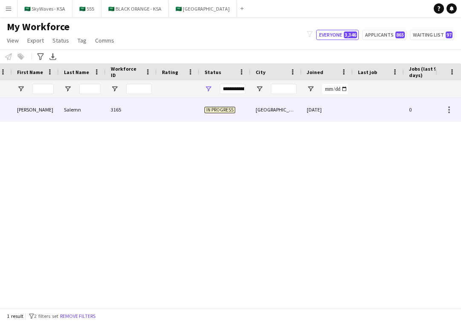
click at [181, 115] on div at bounding box center [178, 109] width 43 height 23
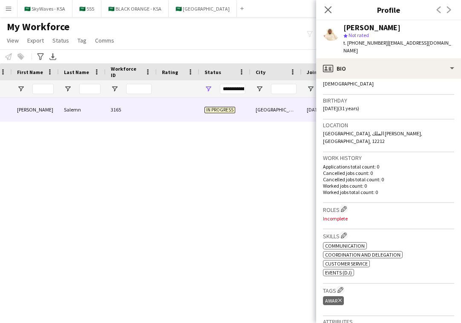
scroll to position [146, 0]
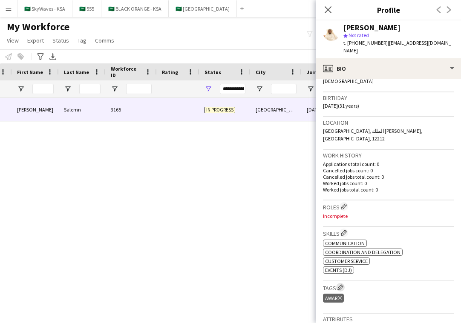
click at [340, 285] on app-icon "Edit crew company tags" at bounding box center [340, 288] width 6 height 6
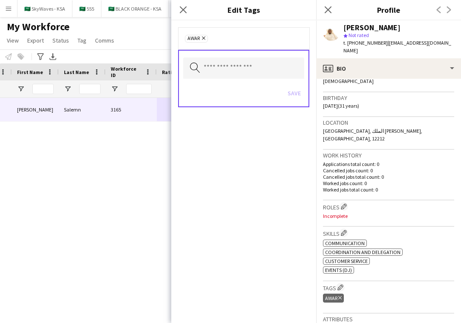
scroll to position [0, 0]
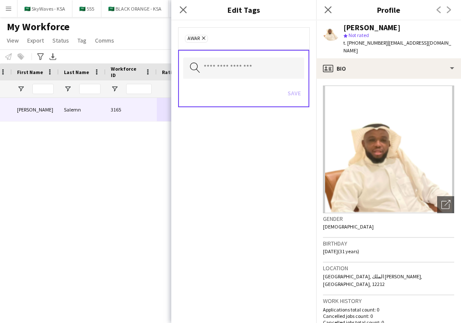
click at [392, 159] on img at bounding box center [388, 150] width 131 height 128
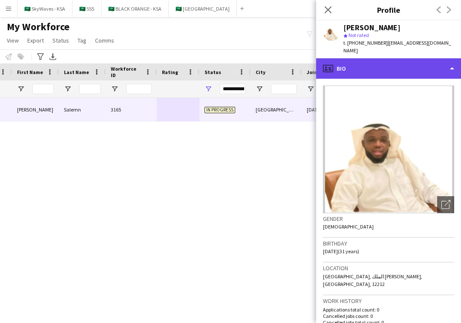
click at [398, 61] on div "profile Bio" at bounding box center [388, 68] width 145 height 20
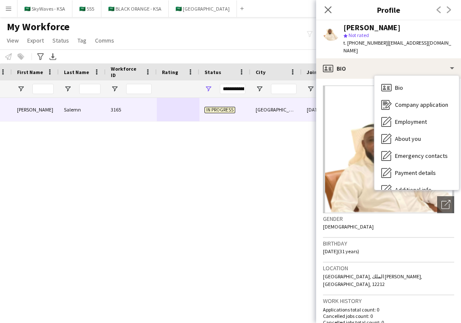
click at [367, 220] on div "Gender Male" at bounding box center [388, 225] width 131 height 25
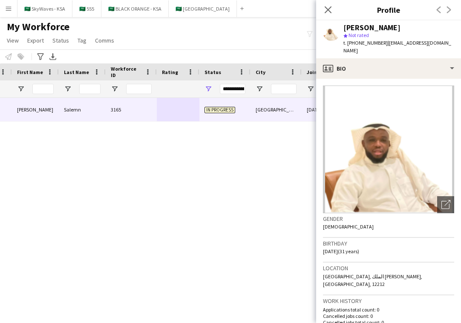
click at [6, 7] on app-icon "Menu" at bounding box center [8, 8] width 7 height 7
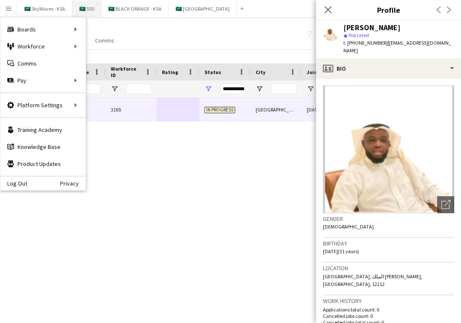
click at [87, 11] on button "🇸🇦 555 Close" at bounding box center [86, 8] width 29 height 17
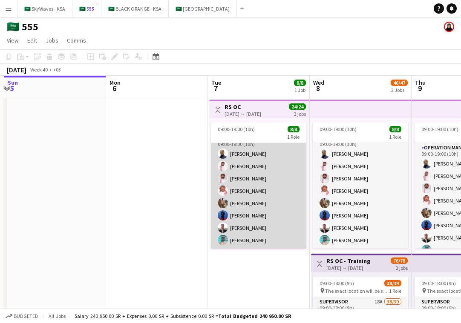
scroll to position [10, 0]
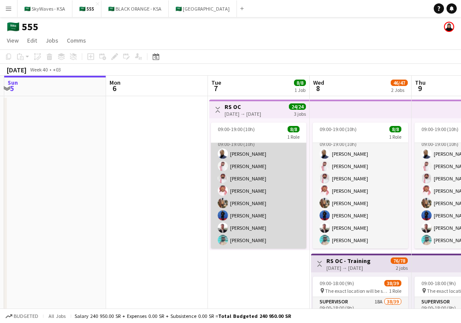
click at [242, 241] on app-card-role "Operation Manager [DATE] 09:00-19:00 (10h) [PERSON_NAME] [PERSON_NAME] [PERSON_…" at bounding box center [258, 190] width 95 height 115
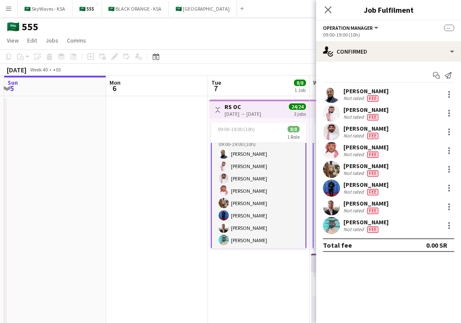
click at [352, 227] on div "Not rated" at bounding box center [354, 229] width 22 height 7
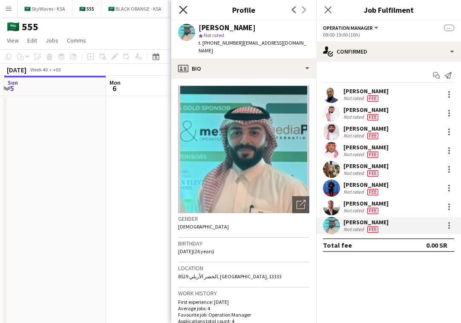
click at [181, 12] on icon at bounding box center [183, 10] width 8 height 8
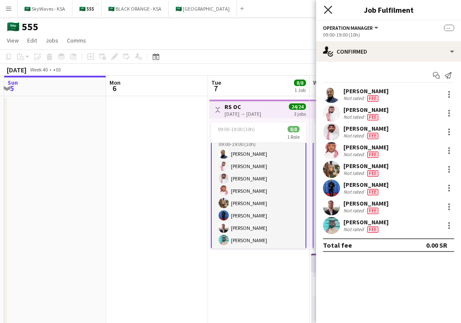
click at [329, 9] on icon at bounding box center [328, 10] width 8 height 8
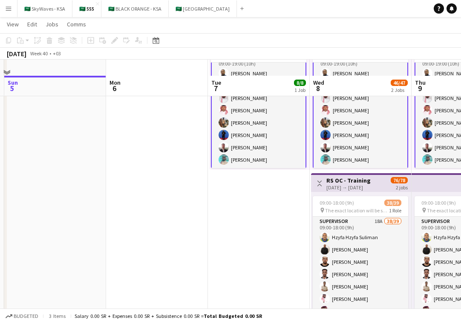
scroll to position [96, 0]
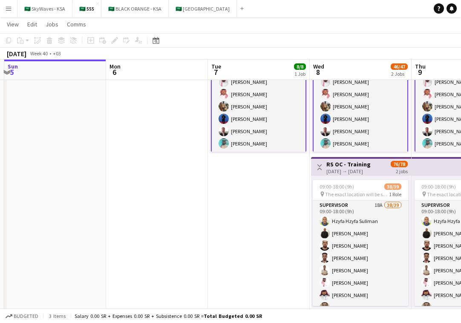
click at [11, 12] on button "Menu" at bounding box center [8, 8] width 17 height 17
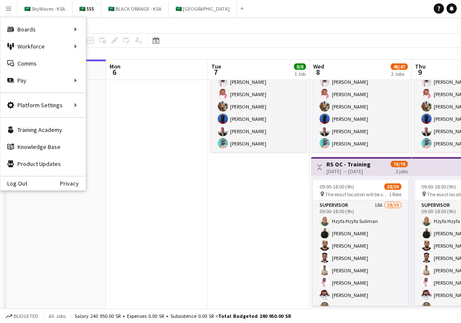
scroll to position [10, 0]
click at [120, 49] on link "My Workforce" at bounding box center [128, 46] width 85 height 17
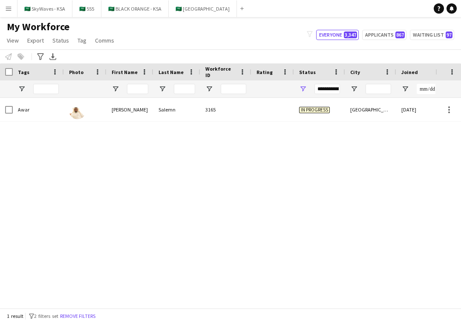
click at [9, 8] on app-icon "Menu" at bounding box center [8, 8] width 7 height 7
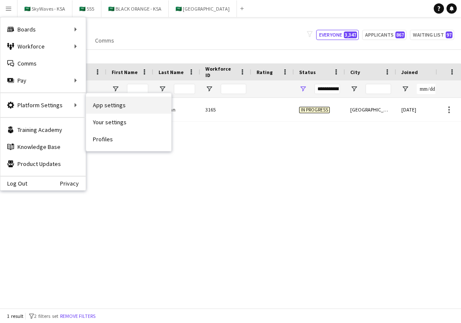
click at [102, 101] on link "App settings" at bounding box center [128, 105] width 85 height 17
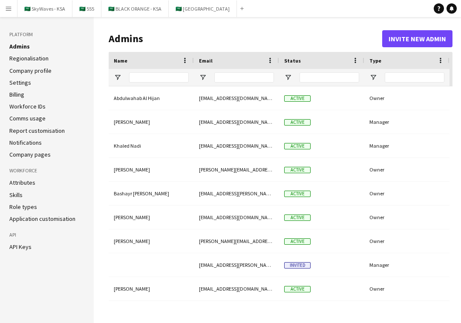
type input "**********"
click at [19, 208] on link "Role types" at bounding box center [23, 207] width 28 height 8
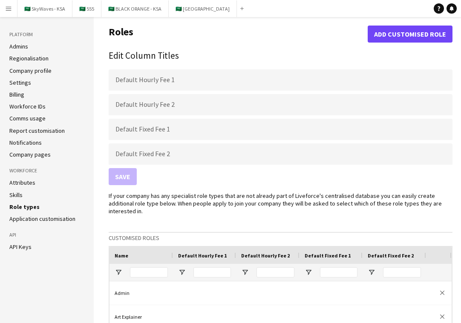
click at [26, 218] on link "Application customisation" at bounding box center [42, 219] width 66 height 8
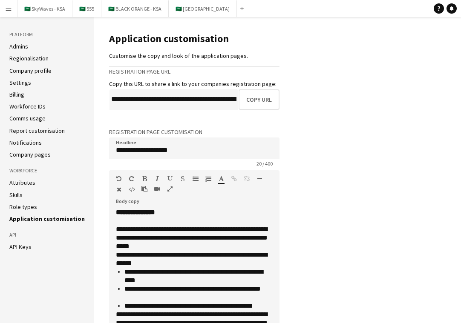
click at [26, 206] on link "Role types" at bounding box center [23, 207] width 28 height 8
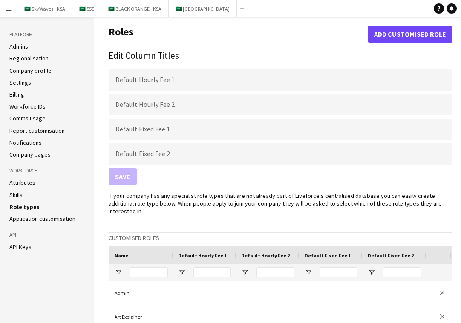
click at [23, 196] on li "Skills" at bounding box center [46, 195] width 75 height 8
click at [22, 185] on link "Attributes" at bounding box center [22, 183] width 26 height 8
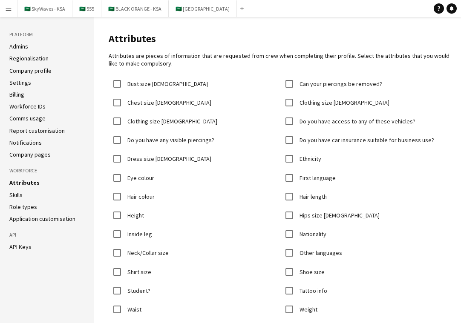
click at [34, 156] on link "Company pages" at bounding box center [29, 155] width 41 height 8
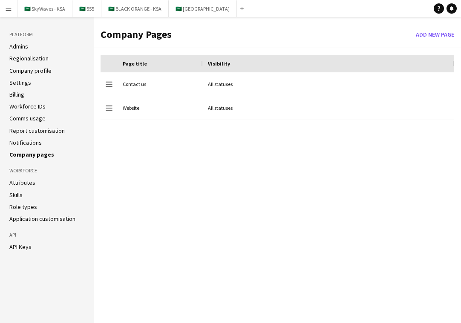
click at [34, 145] on link "Notifications" at bounding box center [25, 143] width 32 height 8
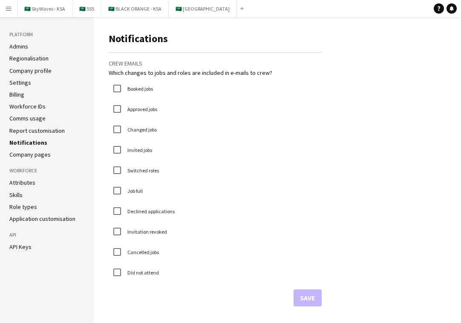
click at [30, 133] on link "Report customisation" at bounding box center [36, 131] width 55 height 8
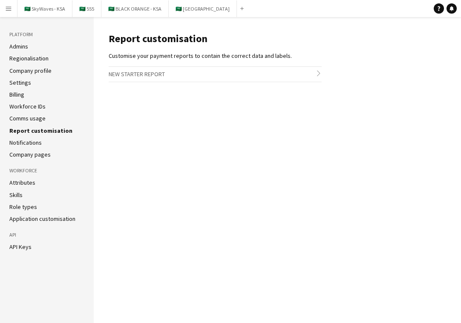
click at [29, 121] on link "Comms usage" at bounding box center [27, 119] width 36 height 8
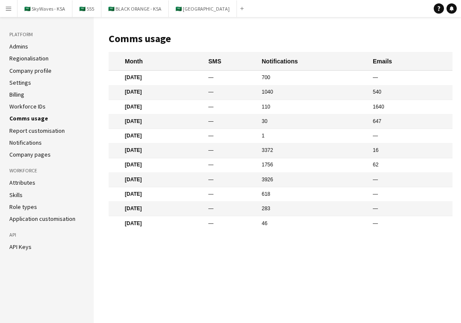
click at [29, 107] on link "Workforce IDs" at bounding box center [27, 107] width 36 height 8
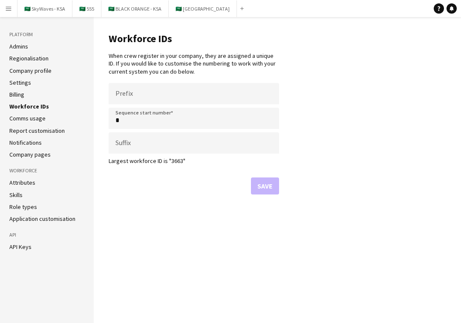
click at [23, 97] on link "Billing" at bounding box center [16, 95] width 15 height 8
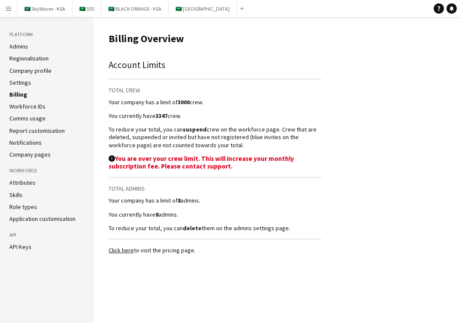
click at [22, 84] on link "Settings" at bounding box center [20, 83] width 22 height 8
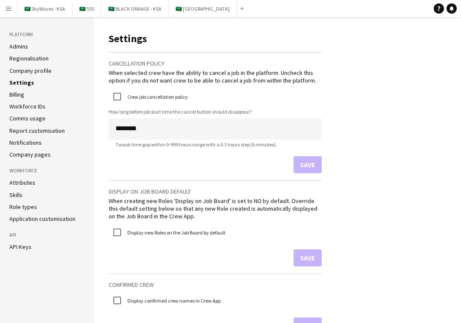
click at [22, 71] on link "Company profile" at bounding box center [30, 71] width 42 height 8
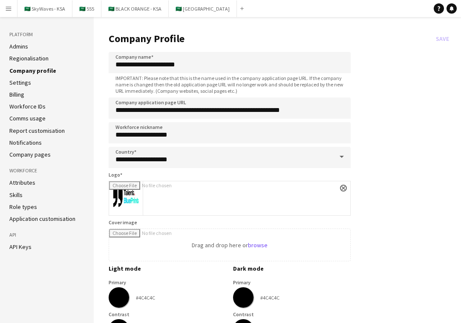
click at [22, 58] on link "Regionalisation" at bounding box center [28, 59] width 39 height 8
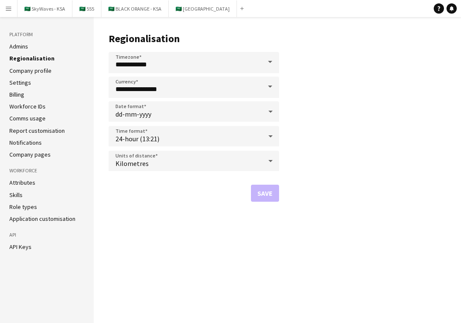
click at [19, 46] on link "Admins" at bounding box center [18, 47] width 19 height 8
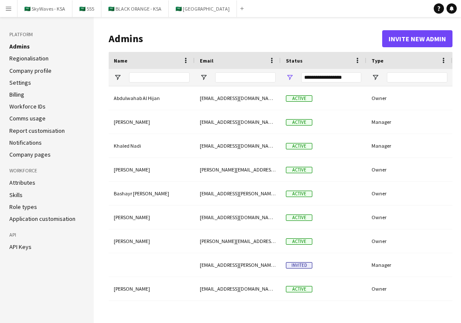
click at [20, 249] on link "API Keys" at bounding box center [20, 247] width 22 height 8
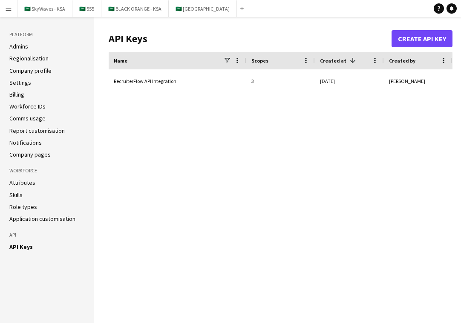
click at [25, 220] on link "Application customisation" at bounding box center [42, 219] width 66 height 8
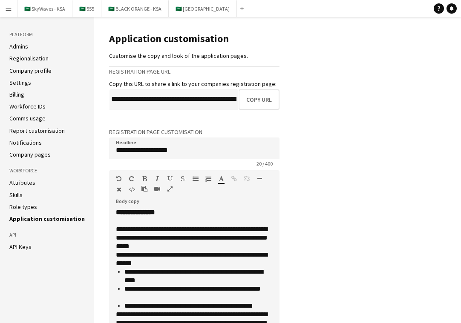
click at [23, 207] on link "Role types" at bounding box center [23, 207] width 28 height 8
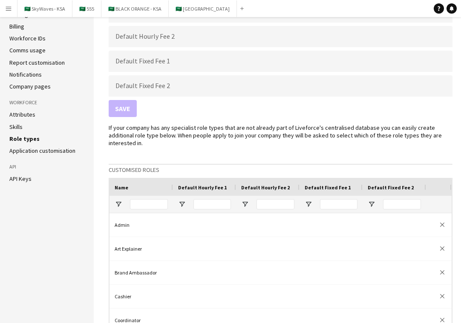
scroll to position [65, 0]
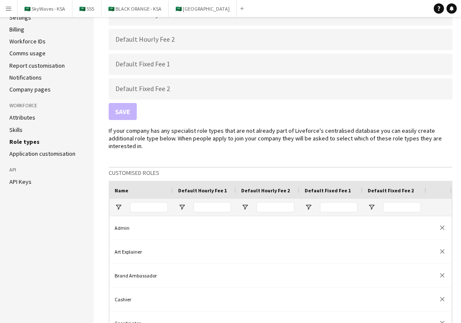
click at [17, 155] on link "Application customisation" at bounding box center [42, 154] width 66 height 8
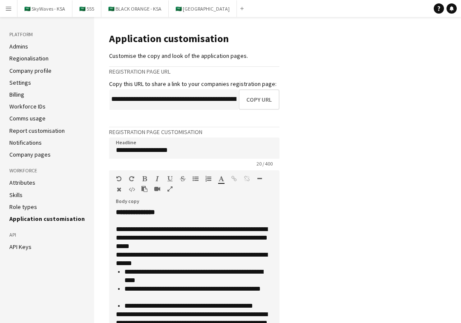
click at [15, 186] on link "Attributes" at bounding box center [22, 183] width 26 height 8
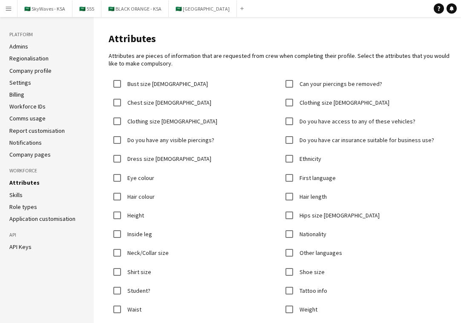
click at [17, 46] on link "Admins" at bounding box center [18, 47] width 19 height 8
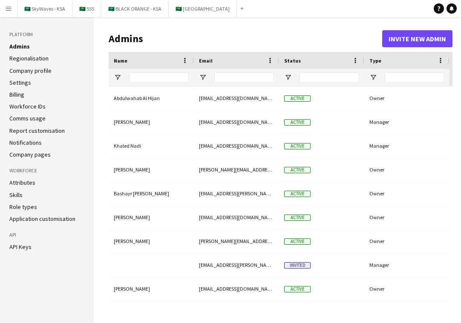
type input "**********"
click at [20, 58] on link "Regionalisation" at bounding box center [28, 59] width 39 height 8
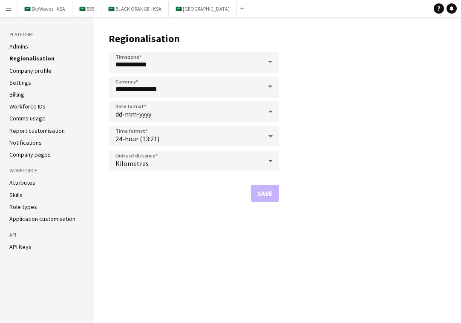
click at [20, 77] on ul "Admins Regionalisation Company profile Settings Billing Workforce IDs Comms usa…" at bounding box center [46, 101] width 75 height 116
click at [20, 74] on link "Company profile" at bounding box center [30, 71] width 42 height 8
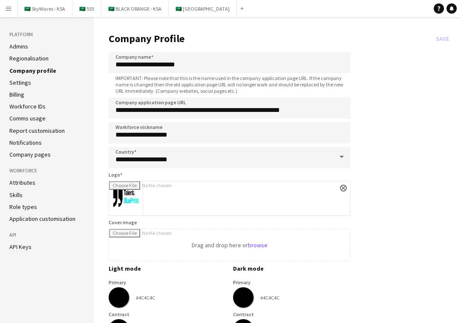
click at [20, 82] on link "Settings" at bounding box center [20, 83] width 22 height 8
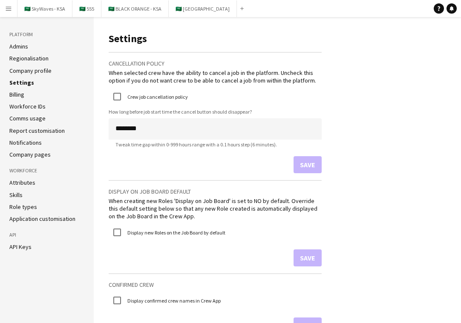
click at [19, 95] on link "Billing" at bounding box center [16, 95] width 15 height 8
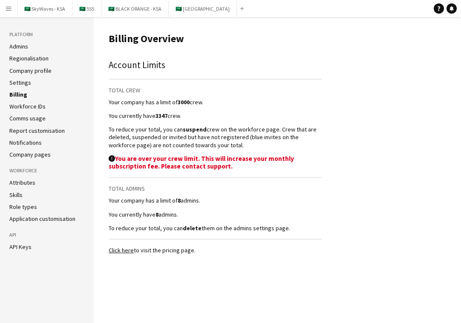
click at [19, 107] on link "Workforce IDs" at bounding box center [27, 107] width 36 height 8
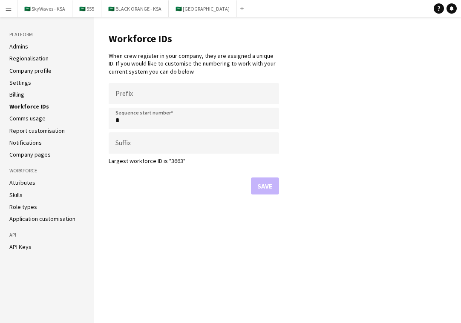
click at [19, 117] on link "Comms usage" at bounding box center [27, 119] width 36 height 8
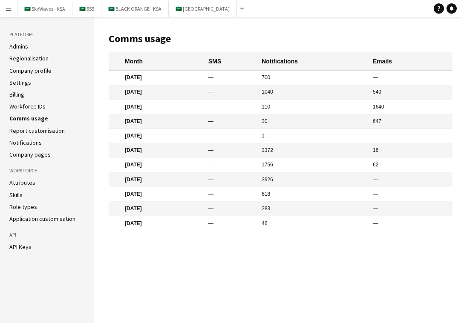
click at [20, 135] on ul "Admins Regionalisation Company profile Settings Billing Workforce IDs Comms usa…" at bounding box center [46, 101] width 75 height 116
click at [20, 130] on link "Report customisation" at bounding box center [36, 131] width 55 height 8
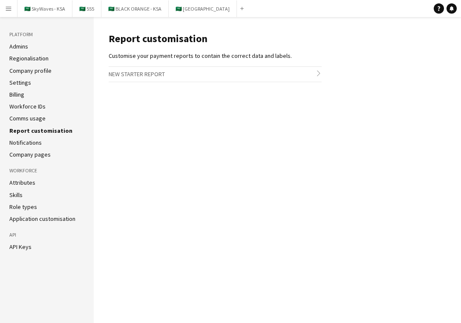
click at [21, 141] on link "Notifications" at bounding box center [25, 143] width 32 height 8
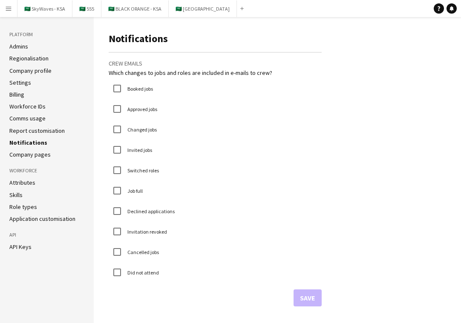
click at [32, 154] on link "Company pages" at bounding box center [29, 155] width 41 height 8
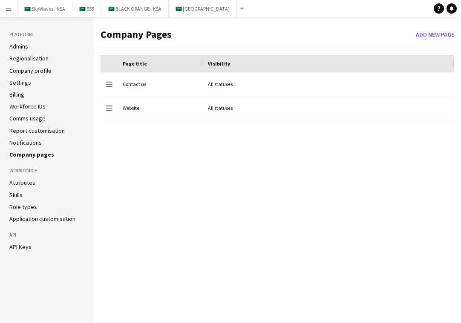
click at [23, 171] on h3 "Workforce" at bounding box center [46, 171] width 75 height 8
click at [19, 183] on link "Attributes" at bounding box center [22, 183] width 26 height 8
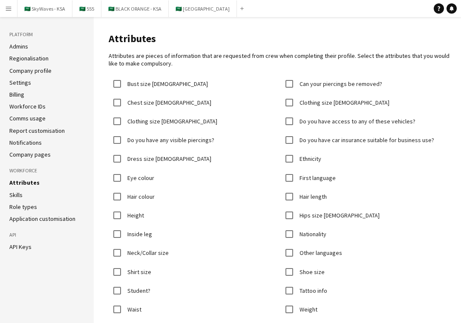
click at [19, 193] on link "Skills" at bounding box center [15, 195] width 13 height 8
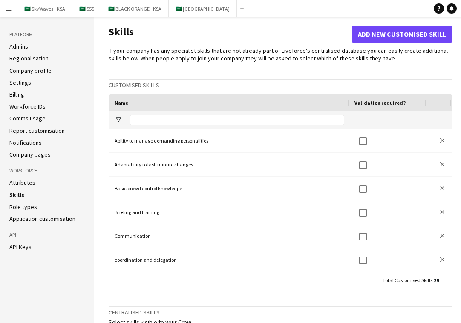
click at [19, 208] on link "Role types" at bounding box center [23, 207] width 28 height 8
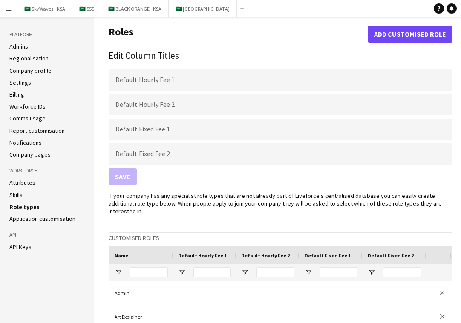
click at [18, 218] on link "Application customisation" at bounding box center [42, 219] width 66 height 8
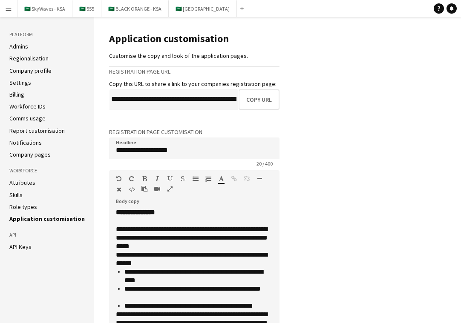
click at [18, 248] on link "API Keys" at bounding box center [20, 247] width 22 height 8
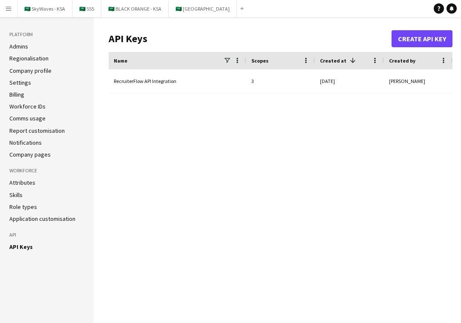
click at [7, 12] on app-icon "Menu" at bounding box center [8, 8] width 7 height 7
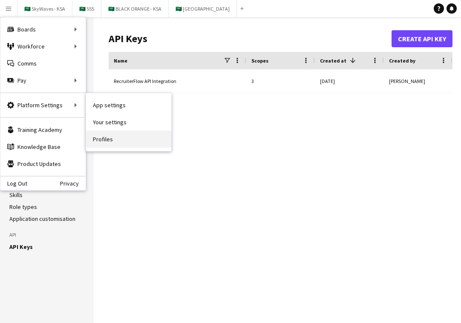
click at [107, 142] on link "Profiles" at bounding box center [128, 139] width 85 height 17
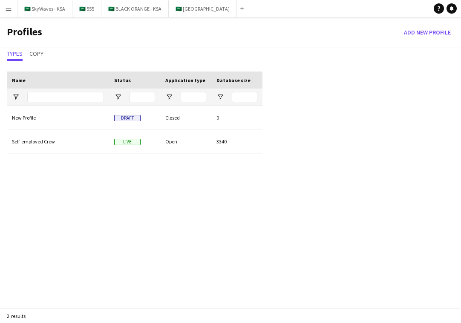
click at [11, 14] on button "Menu" at bounding box center [8, 8] width 17 height 17
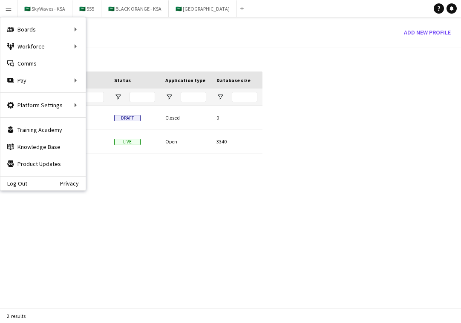
click at [133, 211] on div "New Profile Draft Closed 0 Self-employed Crew Live Open 3340" at bounding box center [135, 216] width 256 height 220
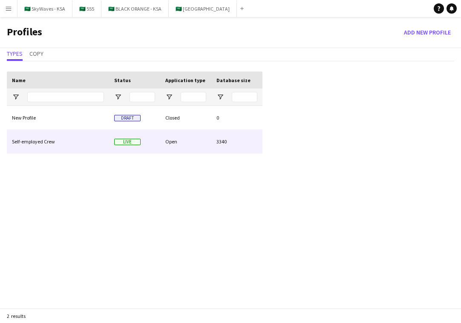
click at [50, 141] on div "Self-employed Crew" at bounding box center [58, 141] width 102 height 23
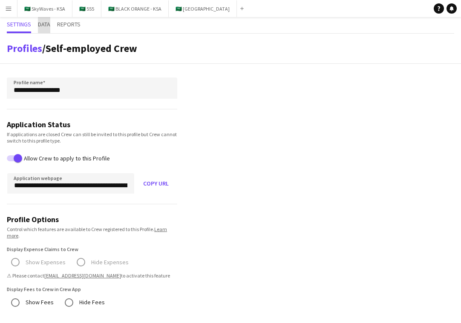
click at [45, 23] on span "Data" at bounding box center [44, 24] width 12 height 6
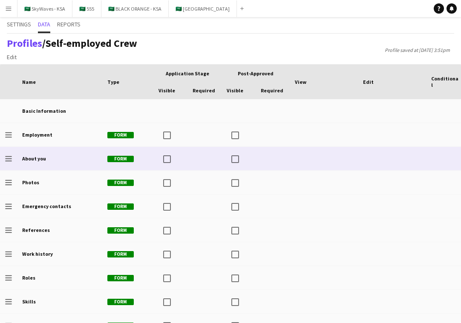
scroll to position [0, 103]
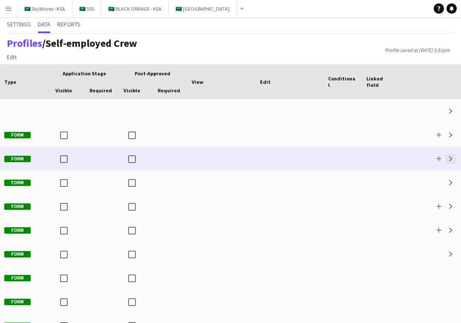
click at [452, 159] on app-icon "Expand" at bounding box center [450, 158] width 5 height 5
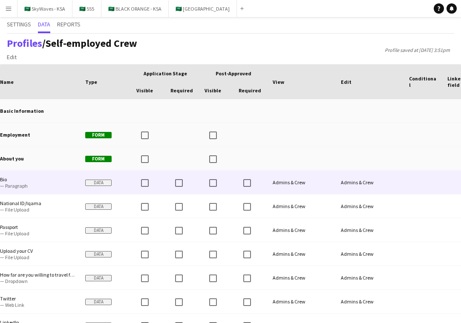
scroll to position [0, 0]
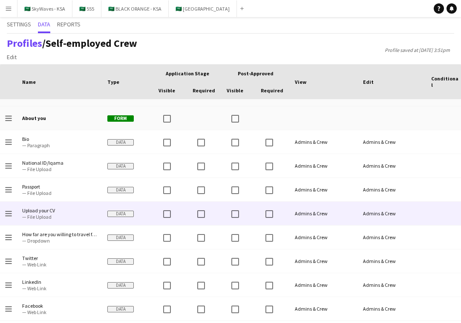
click at [14, 215] on div "Drag to change order" at bounding box center [8, 213] width 17 height 23
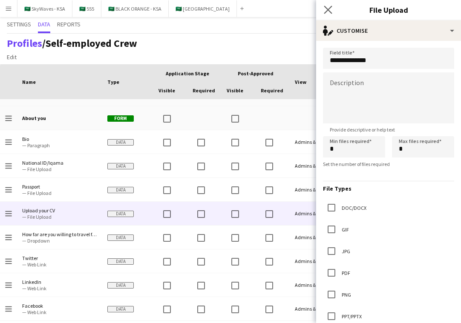
click at [328, 14] on icon "Close pop-in" at bounding box center [328, 10] width 8 height 8
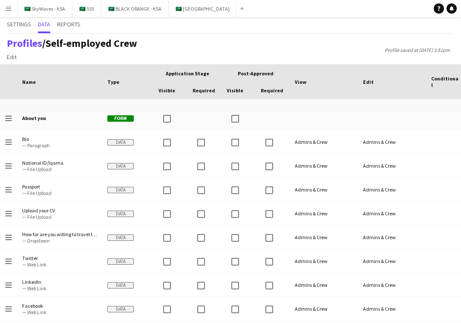
click at [5, 13] on button "Menu" at bounding box center [8, 8] width 17 height 17
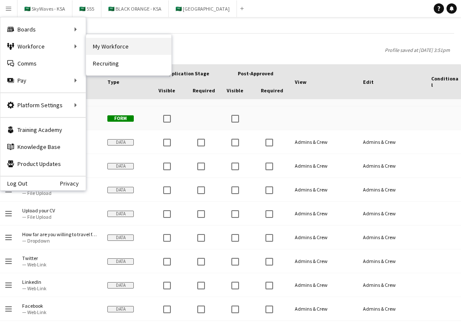
click at [121, 49] on link "My Workforce" at bounding box center [128, 46] width 85 height 17
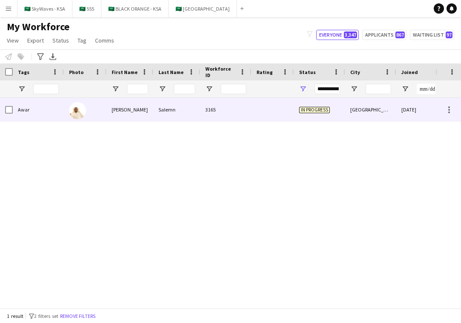
click at [288, 112] on div at bounding box center [272, 109] width 43 height 23
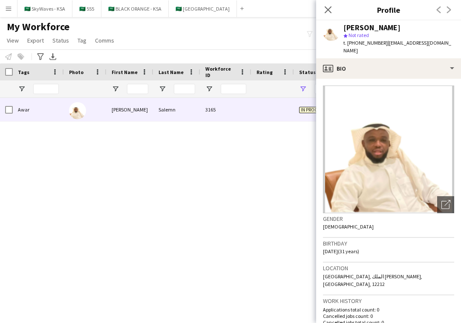
click at [170, 150] on div "Salman Salemn 3165 In progress الرياض 04-10-2025 0 Awar" at bounding box center [217, 203] width 435 height 210
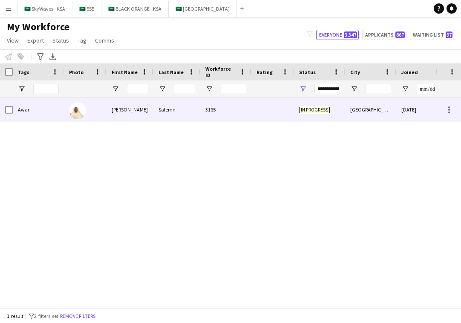
click at [266, 114] on div at bounding box center [272, 109] width 43 height 23
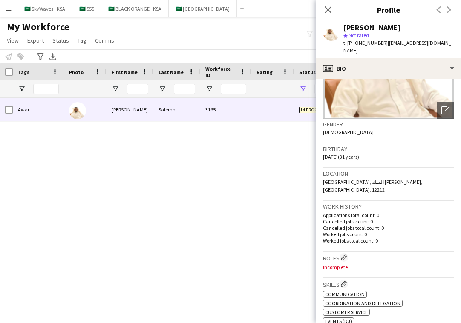
scroll to position [459, 0]
